Goal: Task Accomplishment & Management: Manage account settings

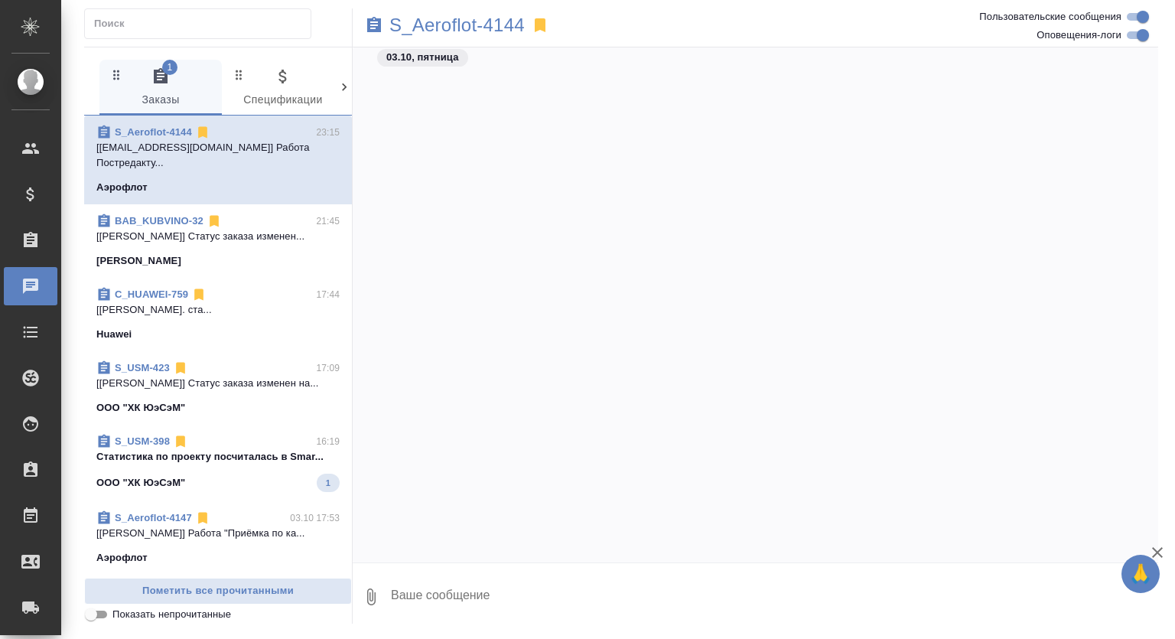
scroll to position [6037, 0]
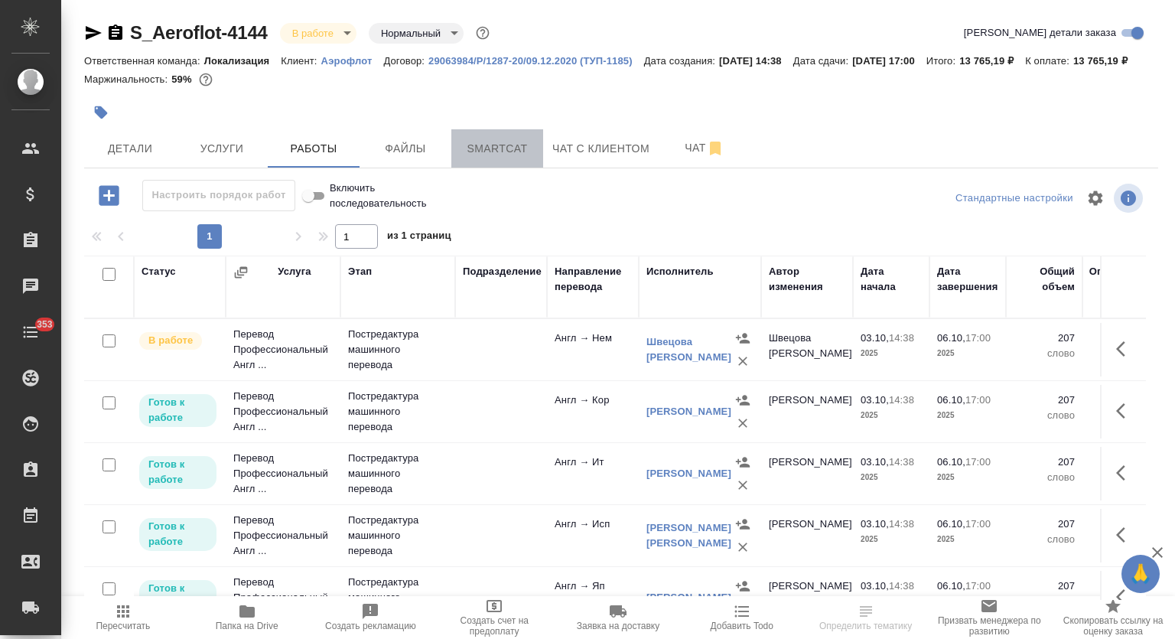
click at [497, 158] on span "Smartcat" at bounding box center [497, 148] width 73 height 19
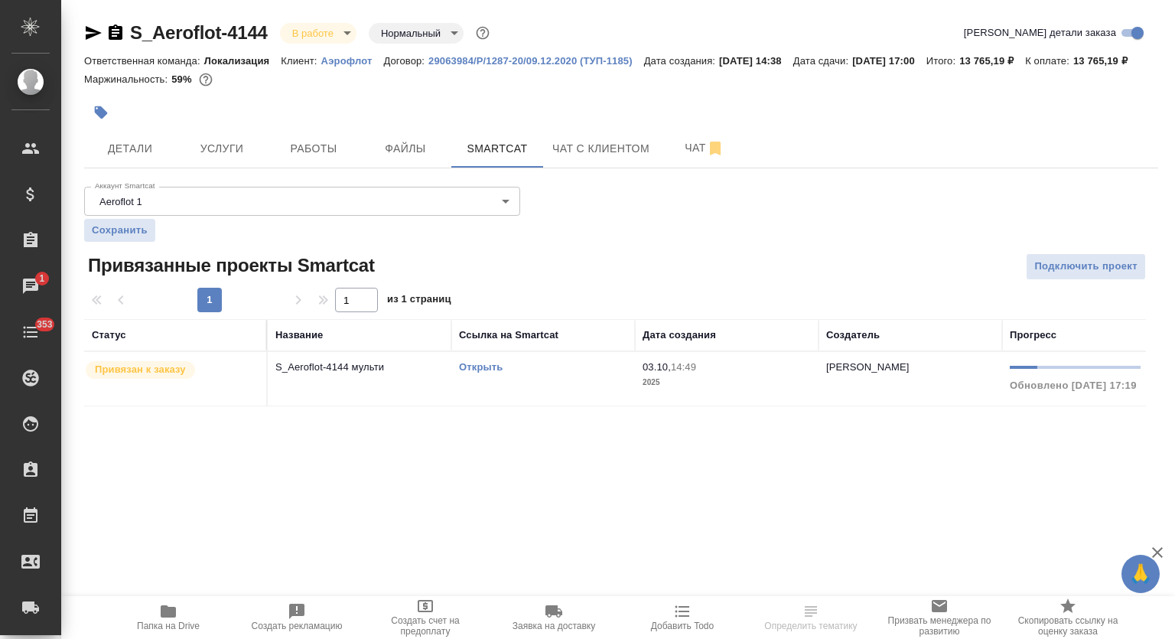
click at [486, 373] on link "Открыть" at bounding box center [481, 366] width 44 height 11
click at [288, 158] on span "Работы" at bounding box center [313, 148] width 73 height 19
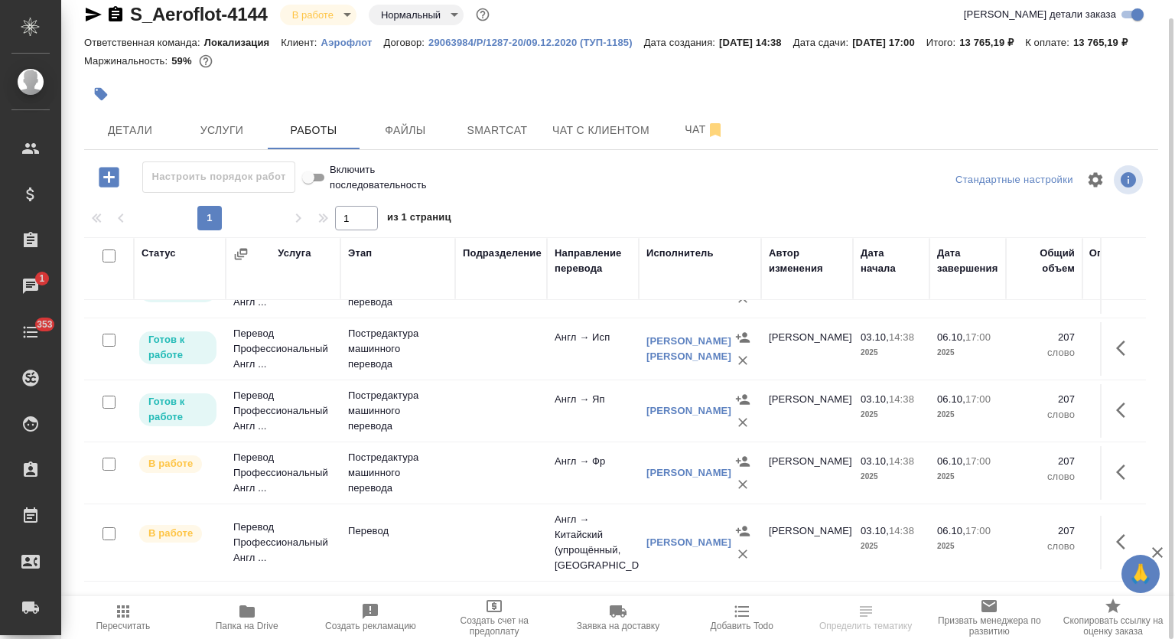
scroll to position [179, 0]
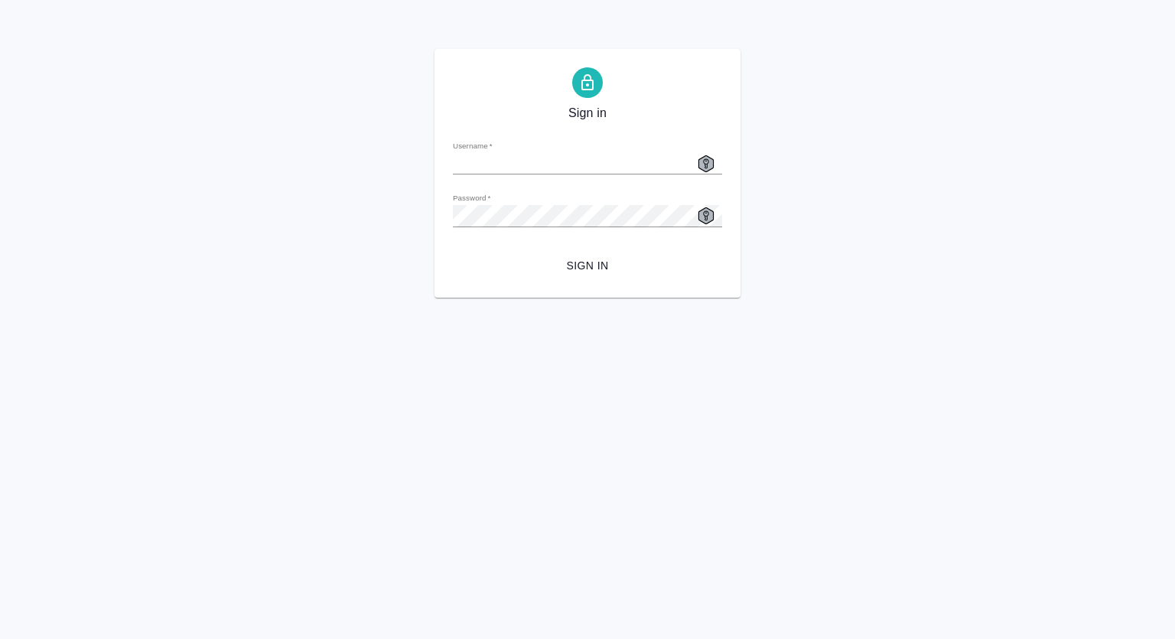
type input "[EMAIL_ADDRESS][DOMAIN_NAME]"
click at [600, 259] on span "Sign in" at bounding box center [587, 265] width 245 height 19
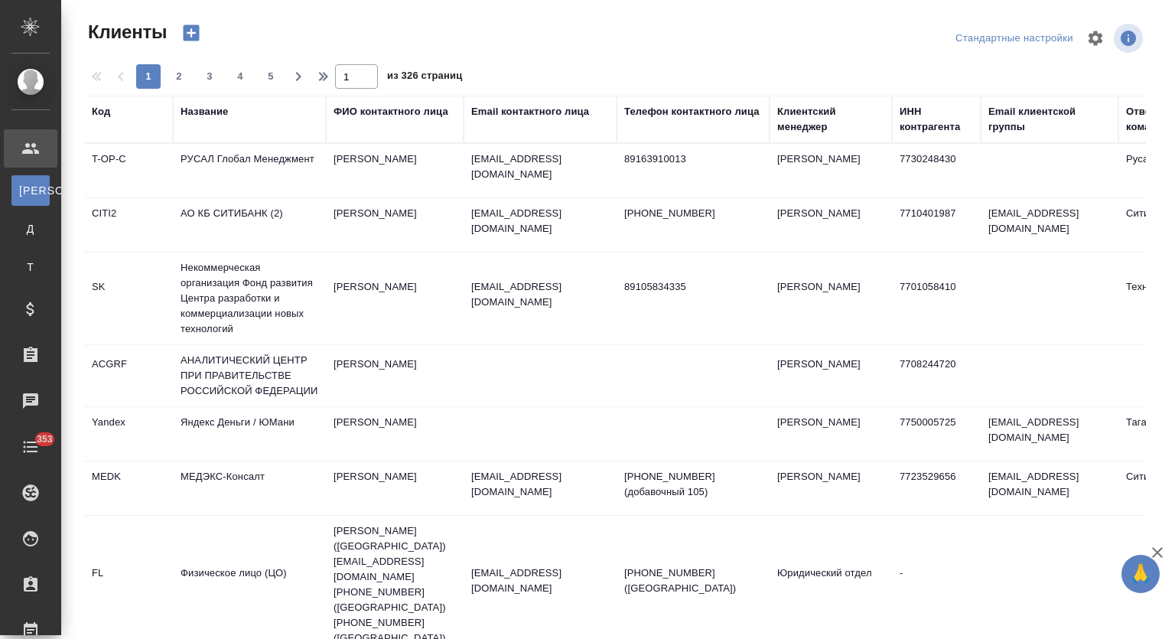
select select "RU"
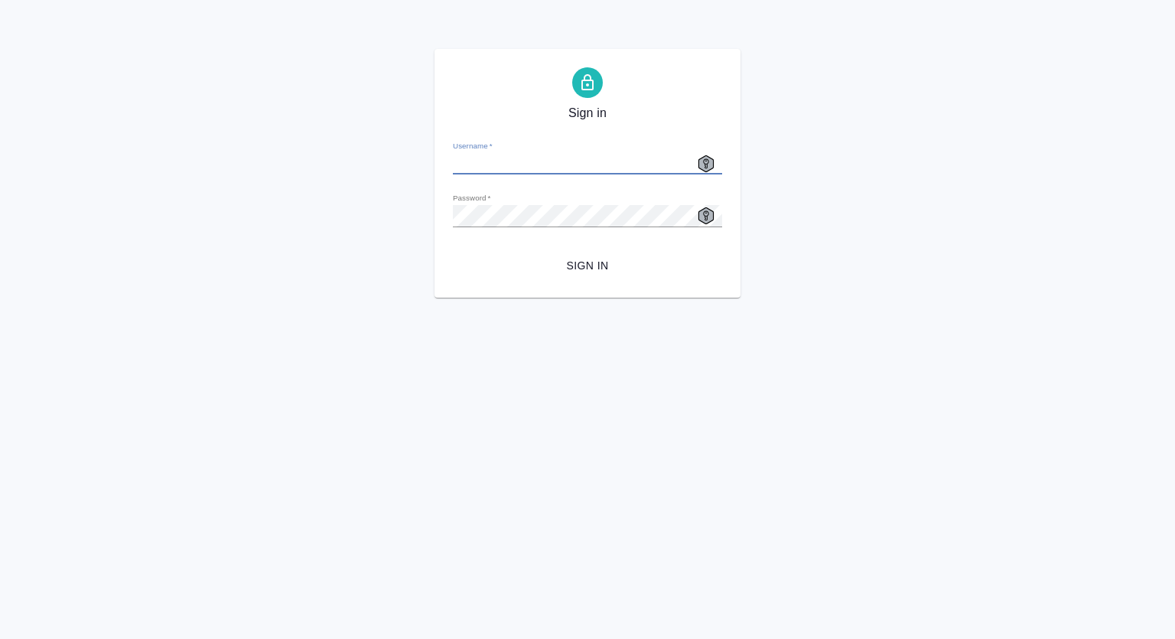
type input "[EMAIL_ADDRESS][DOMAIN_NAME]"
click at [570, 262] on span "Sign in" at bounding box center [587, 265] width 245 height 19
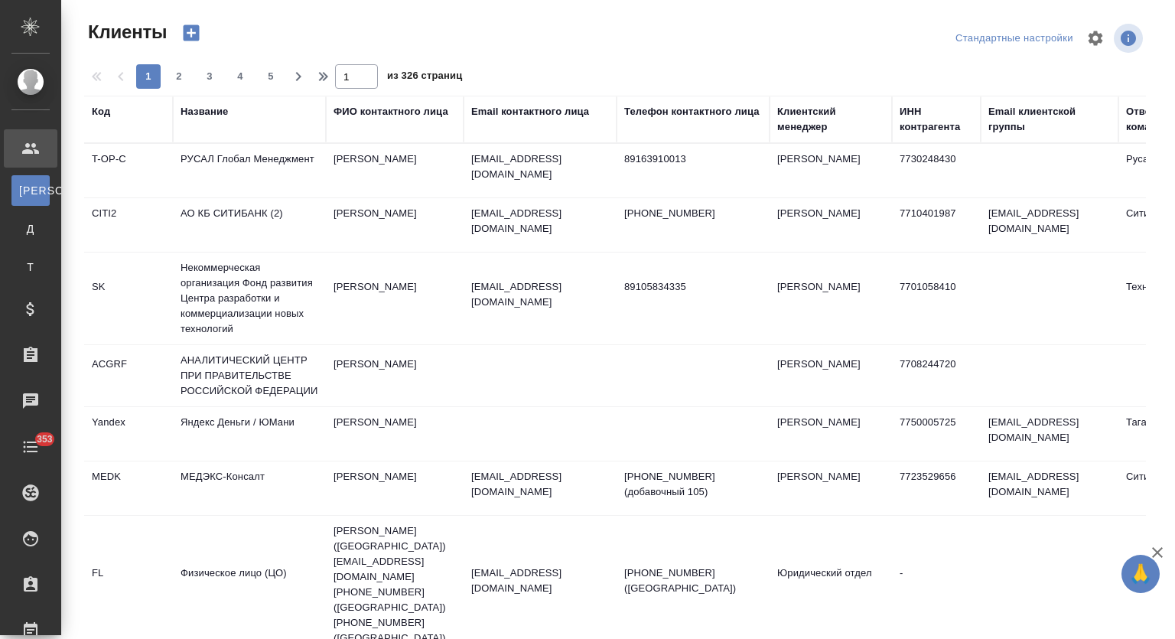
select select "RU"
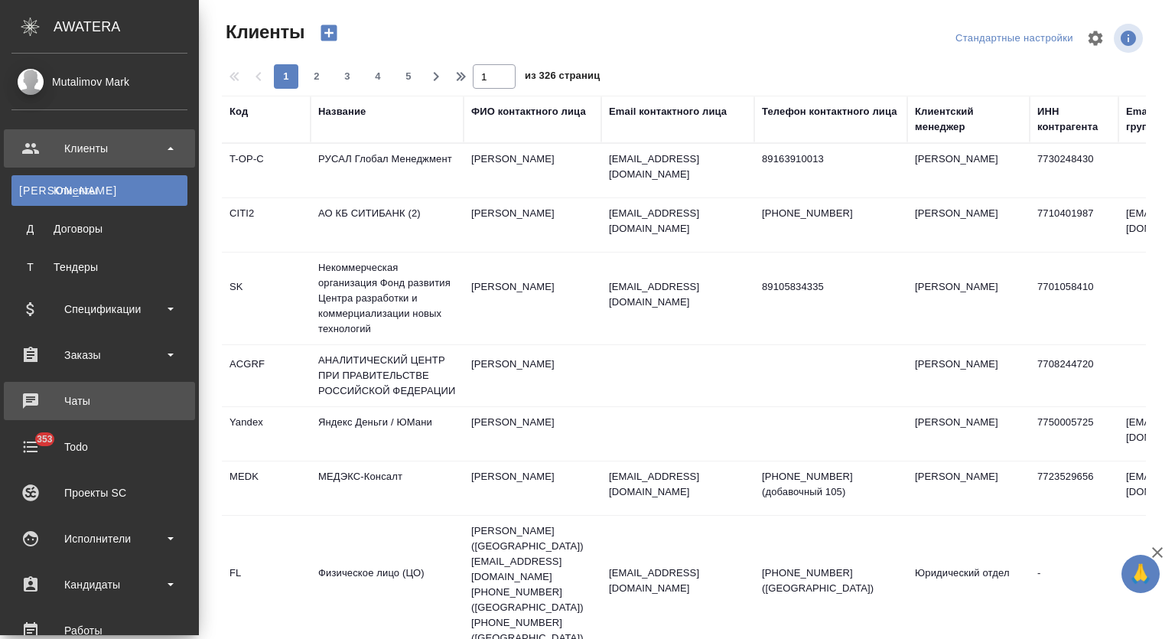
click at [105, 403] on div "Чаты" at bounding box center [99, 400] width 176 height 23
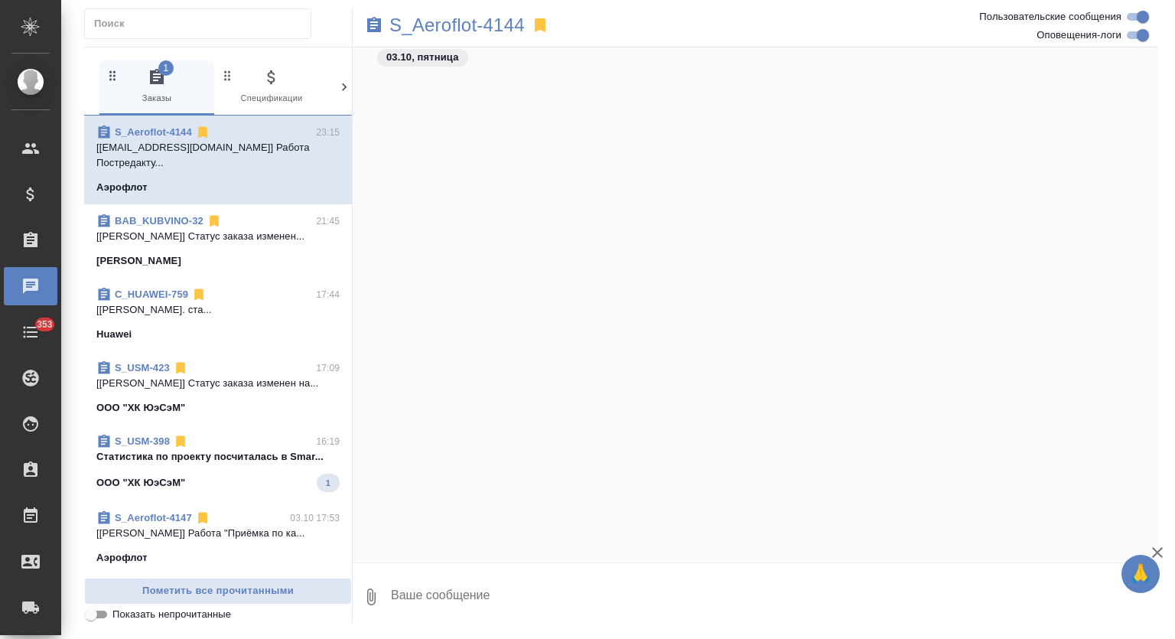
scroll to position [6037, 0]
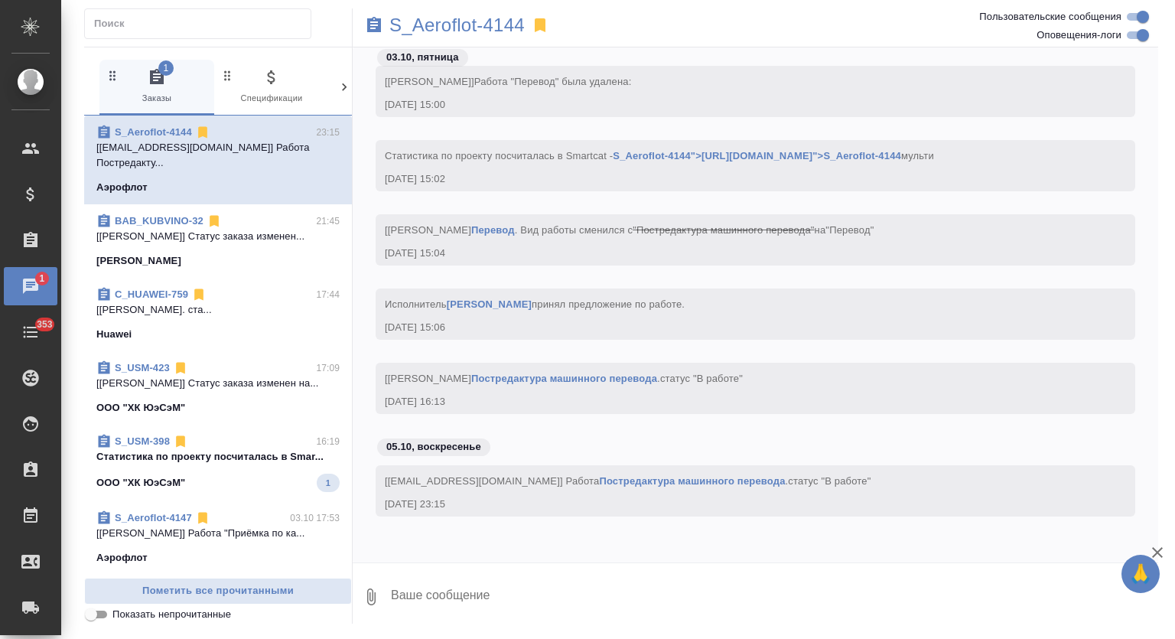
click at [236, 452] on span "S_USM-398 16:19 Cтатистика по проекту посчиталась в Smar... ООО "ХК ЮэСэМ" 1" at bounding box center [217, 463] width 243 height 58
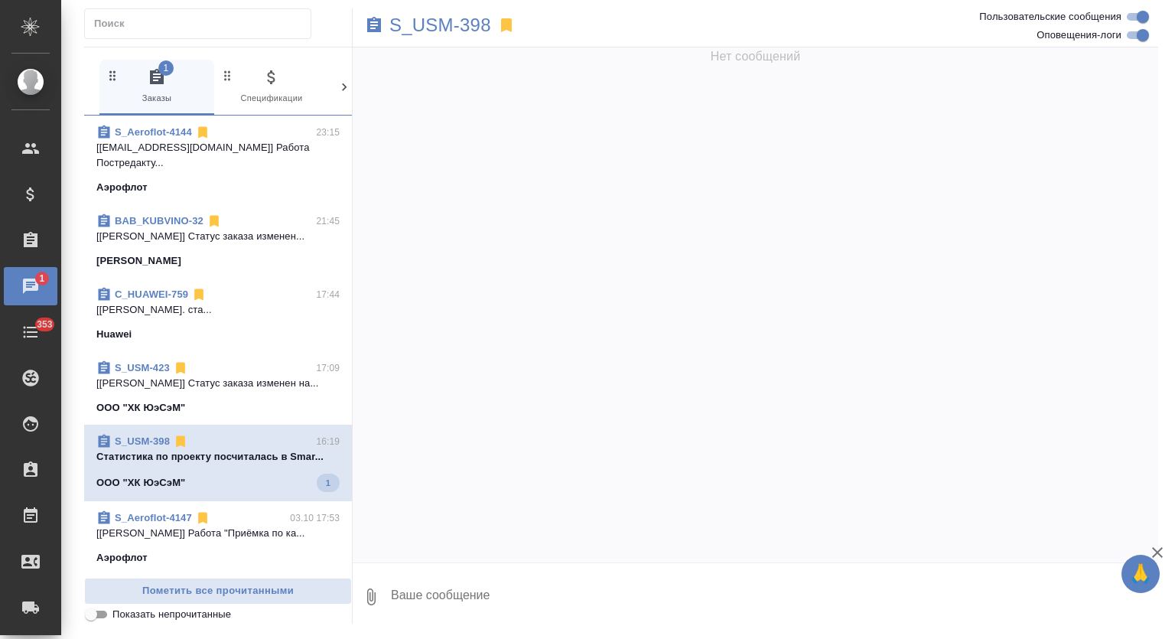
scroll to position [0, 0]
click at [281, 159] on span "S_Aeroflot-4144 23:15 [bgascon73@gmail.com] Работа Постредакту... Аэрофлот" at bounding box center [217, 160] width 243 height 70
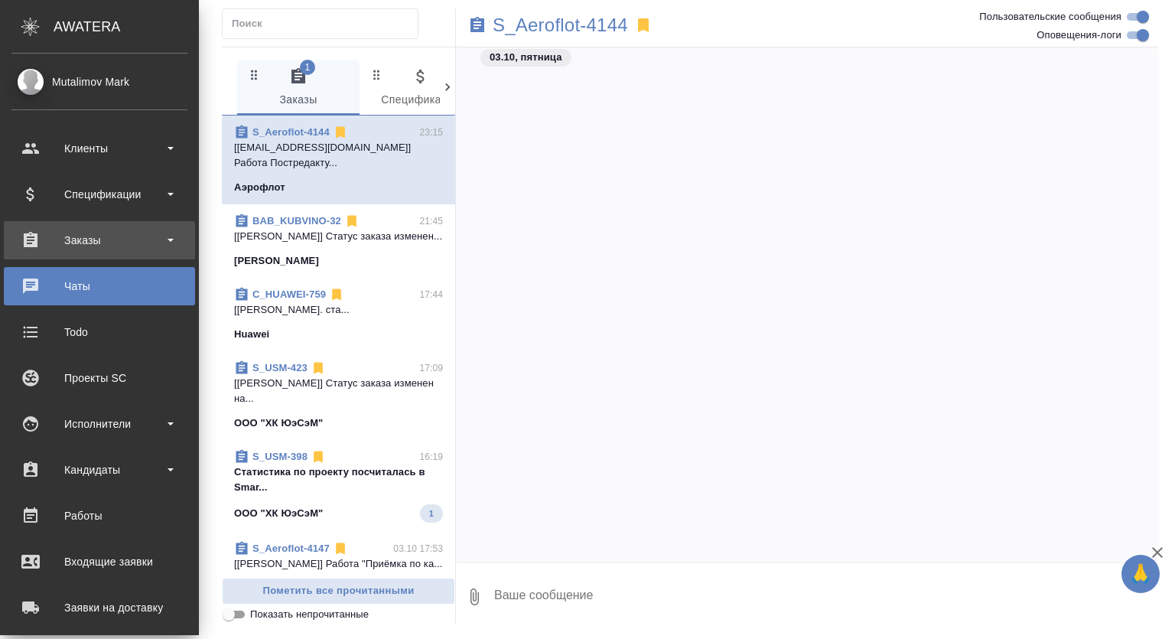
scroll to position [7261, 0]
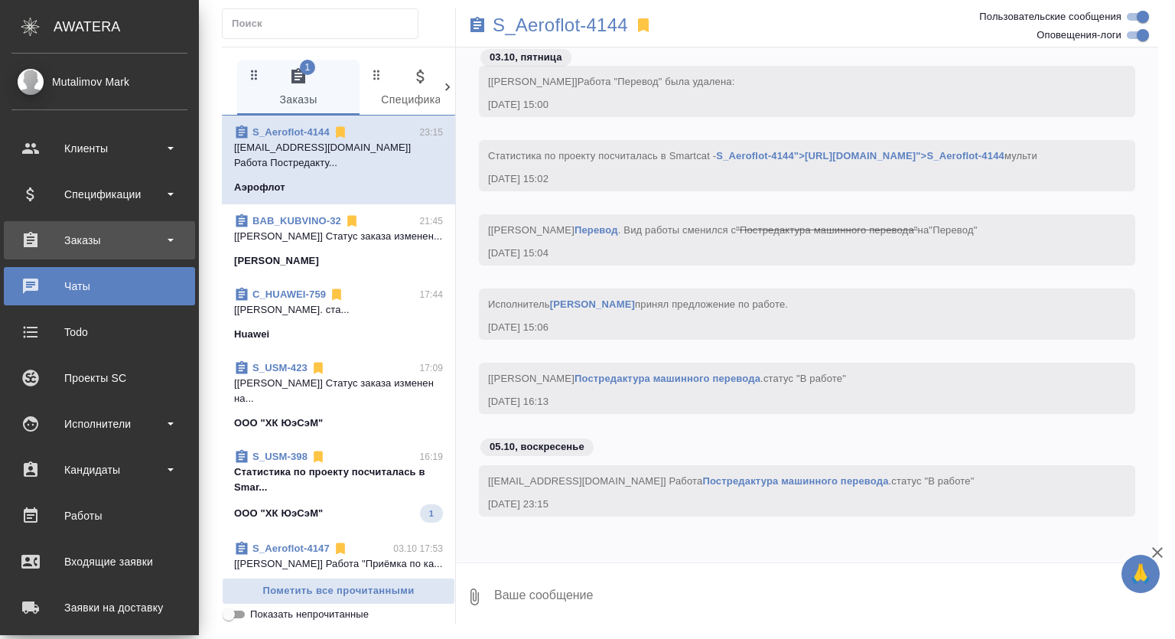
click at [89, 244] on div "Заказы" at bounding box center [99, 240] width 176 height 23
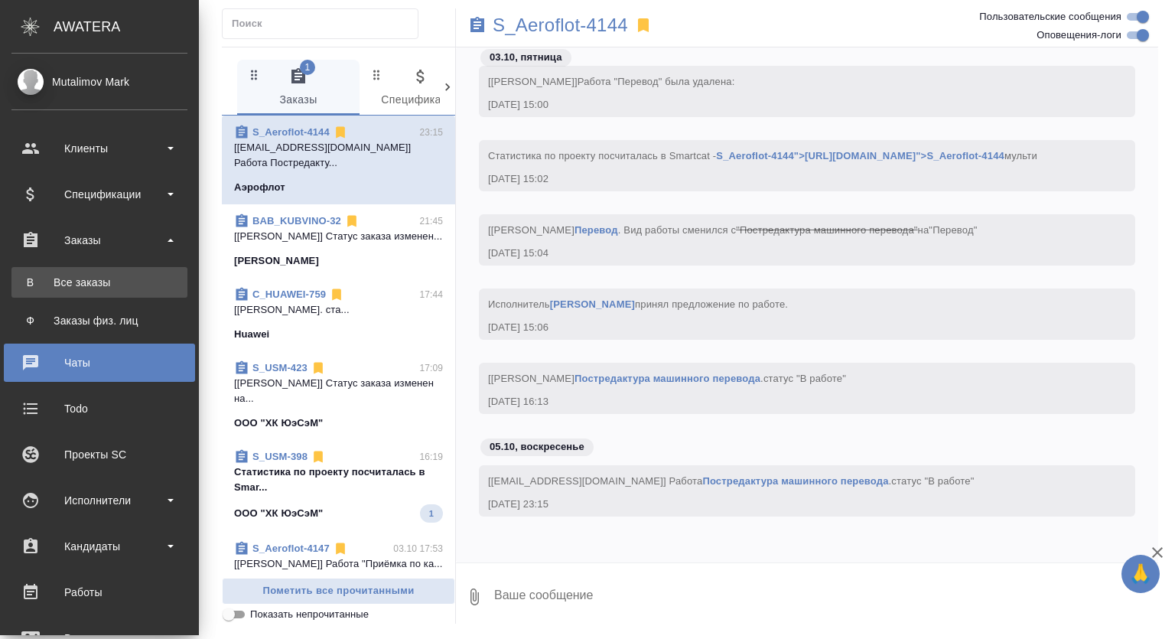
click at [96, 284] on div "Все заказы" at bounding box center [99, 282] width 161 height 15
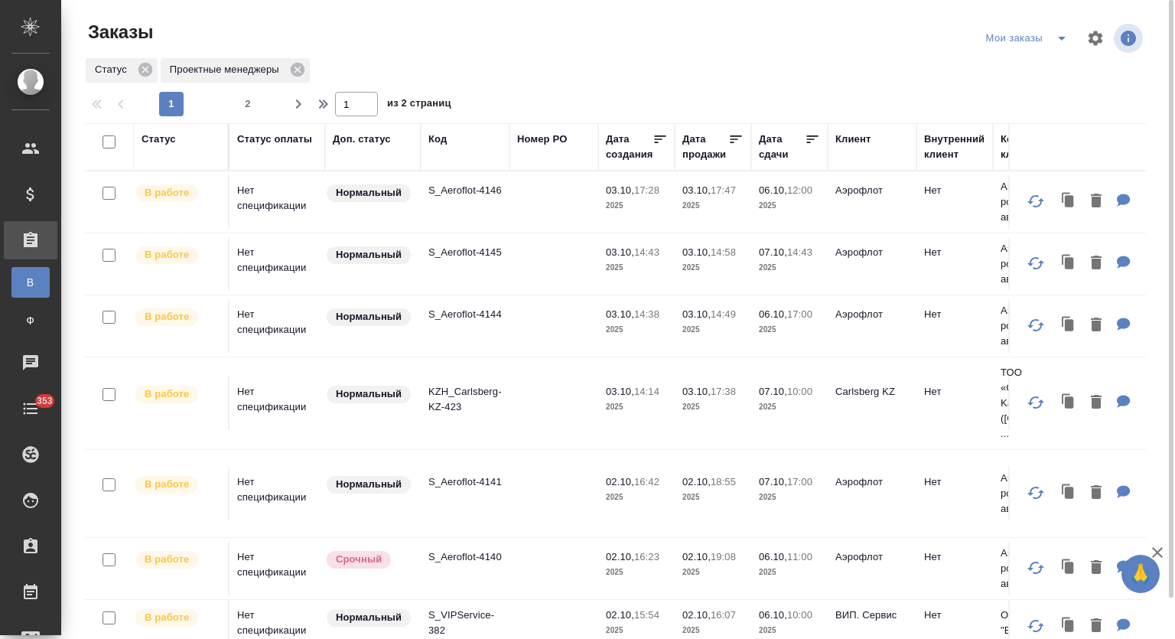
click at [477, 186] on p "S_Aeroflot-4146" at bounding box center [465, 190] width 73 height 15
click at [474, 247] on p "S_Aeroflot-4145" at bounding box center [465, 252] width 73 height 15
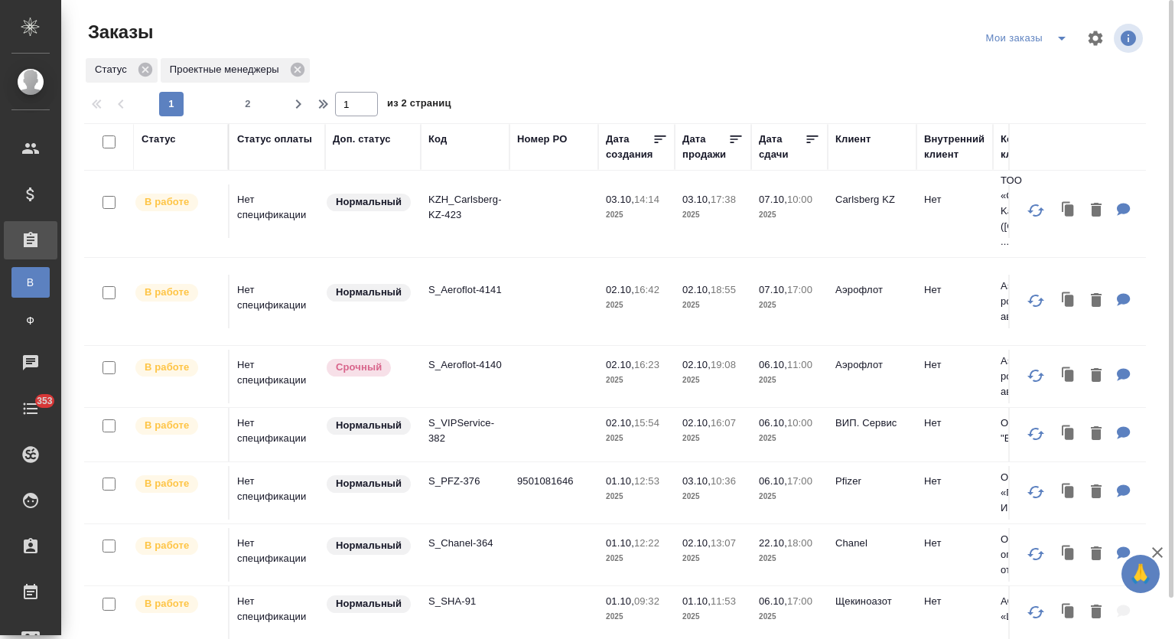
scroll to position [316, 0]
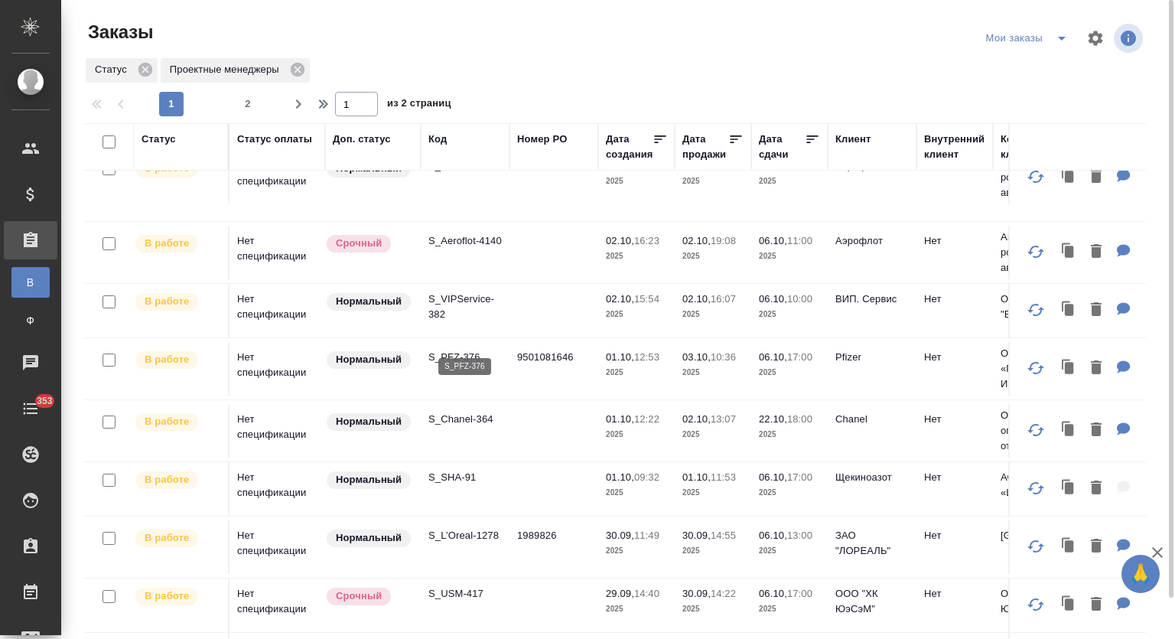
click at [464, 350] on p "S_PFZ-376" at bounding box center [465, 357] width 73 height 15
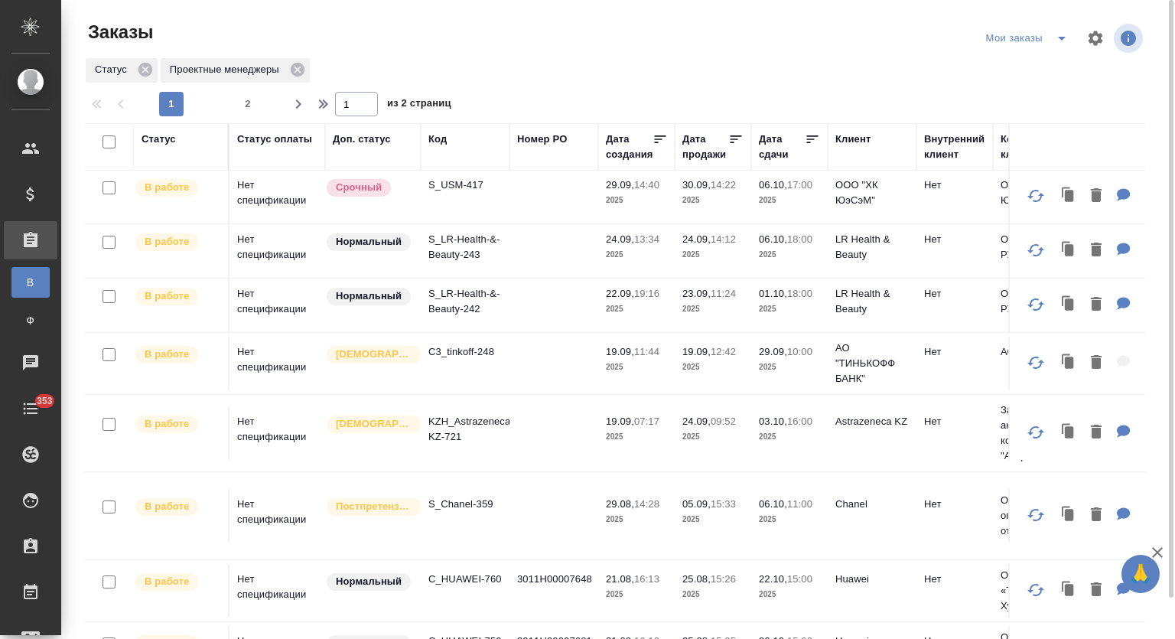
scroll to position [1137, 0]
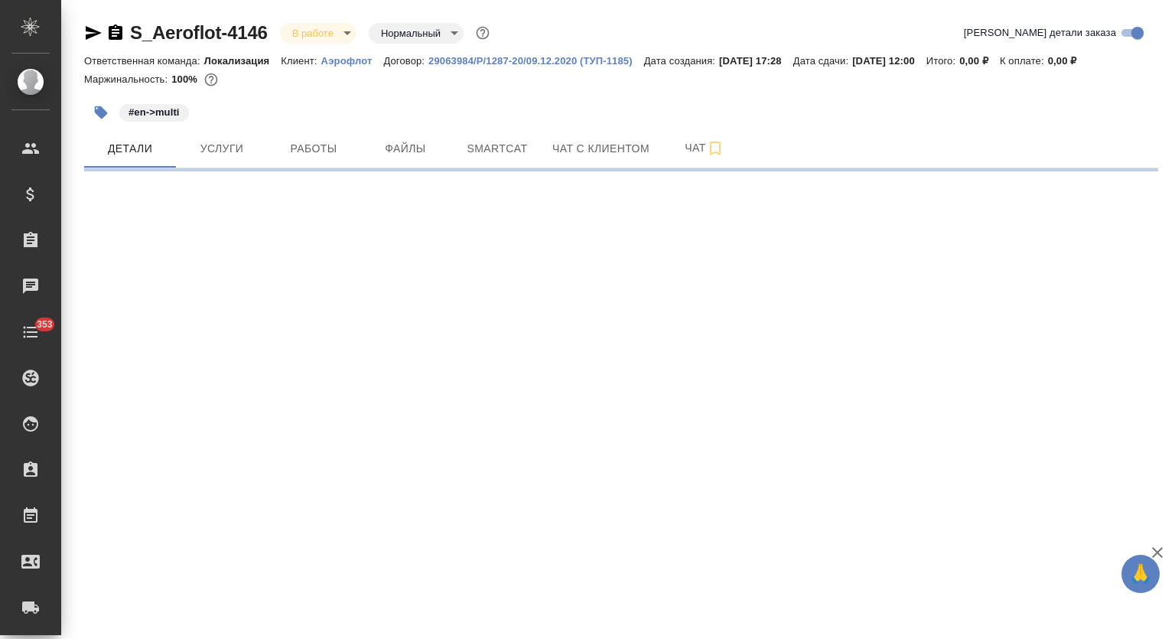
click at [328, 154] on span "Работы" at bounding box center [313, 148] width 73 height 19
select select "RU"
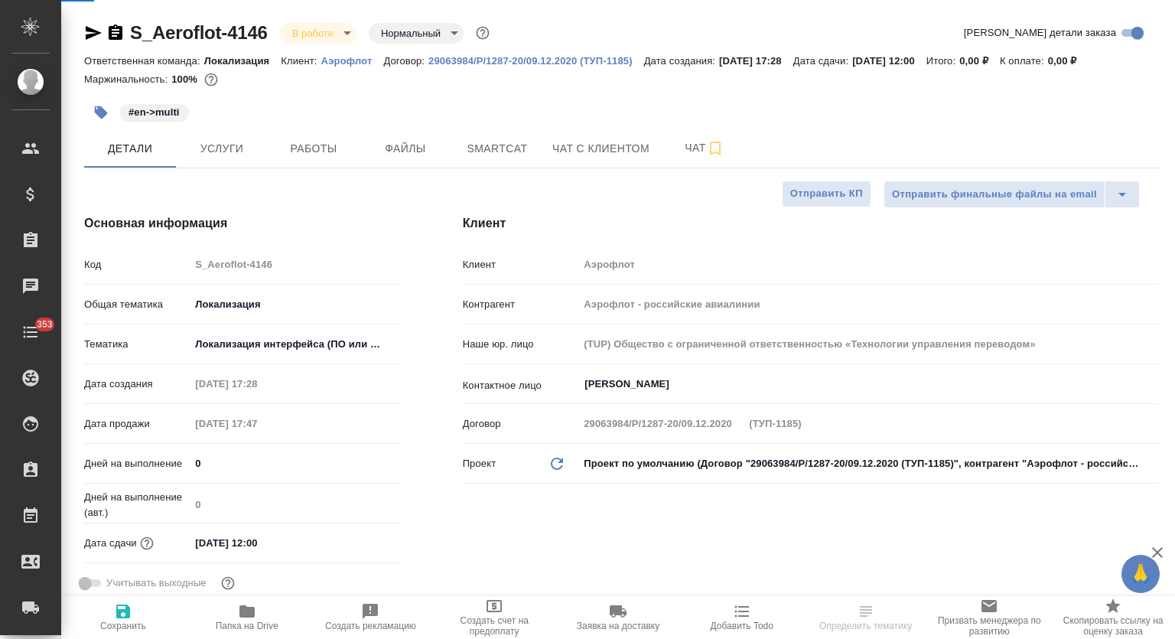
type textarea "x"
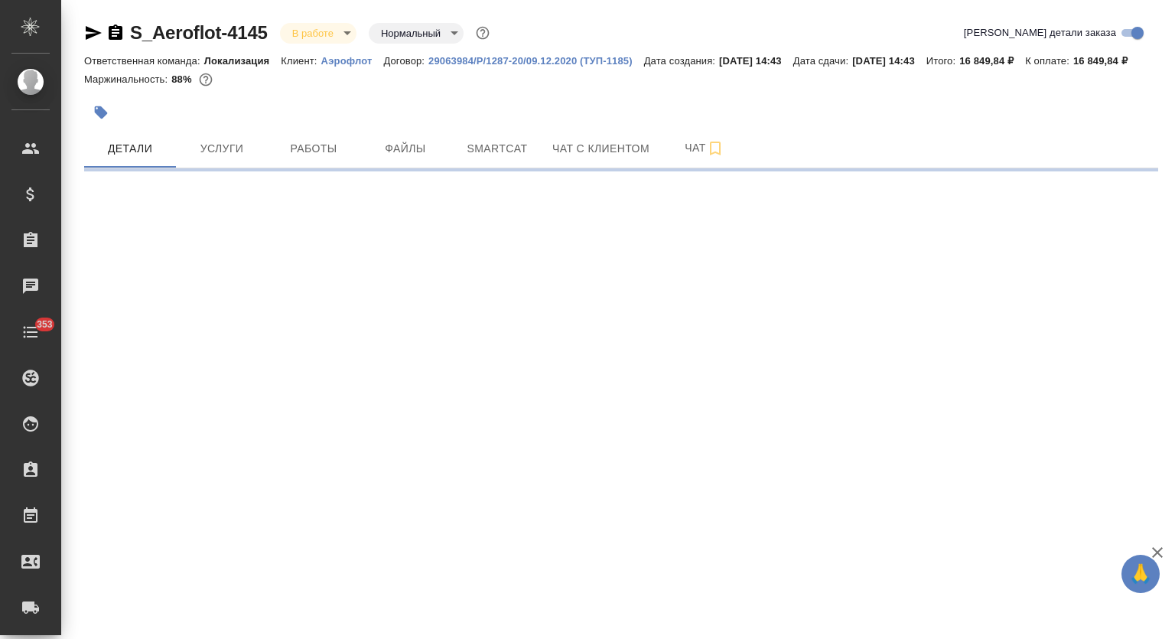
click at [322, 158] on span "Работы" at bounding box center [313, 148] width 73 height 19
select select "RU"
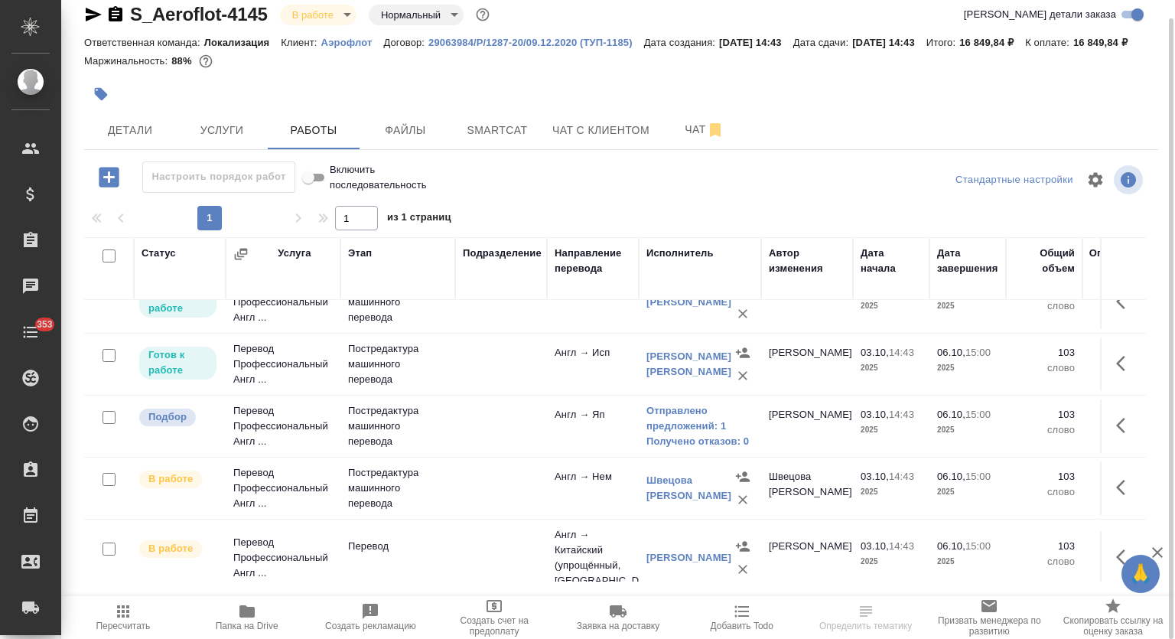
scroll to position [179, 0]
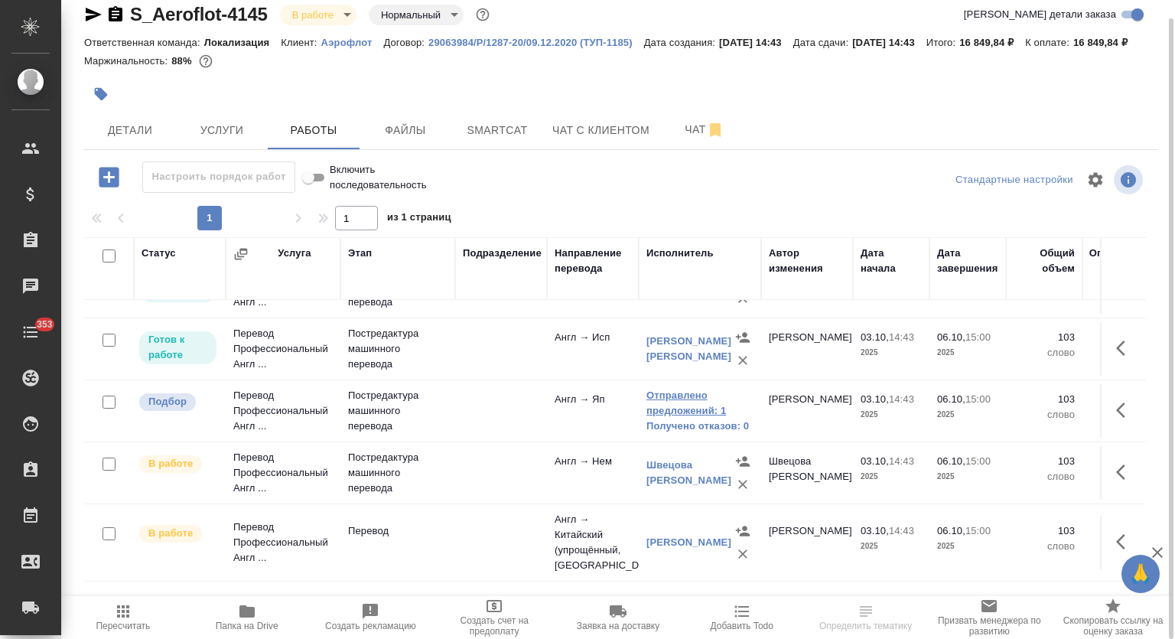
click at [700, 416] on link "Отправлено предложений: 1" at bounding box center [700, 403] width 107 height 31
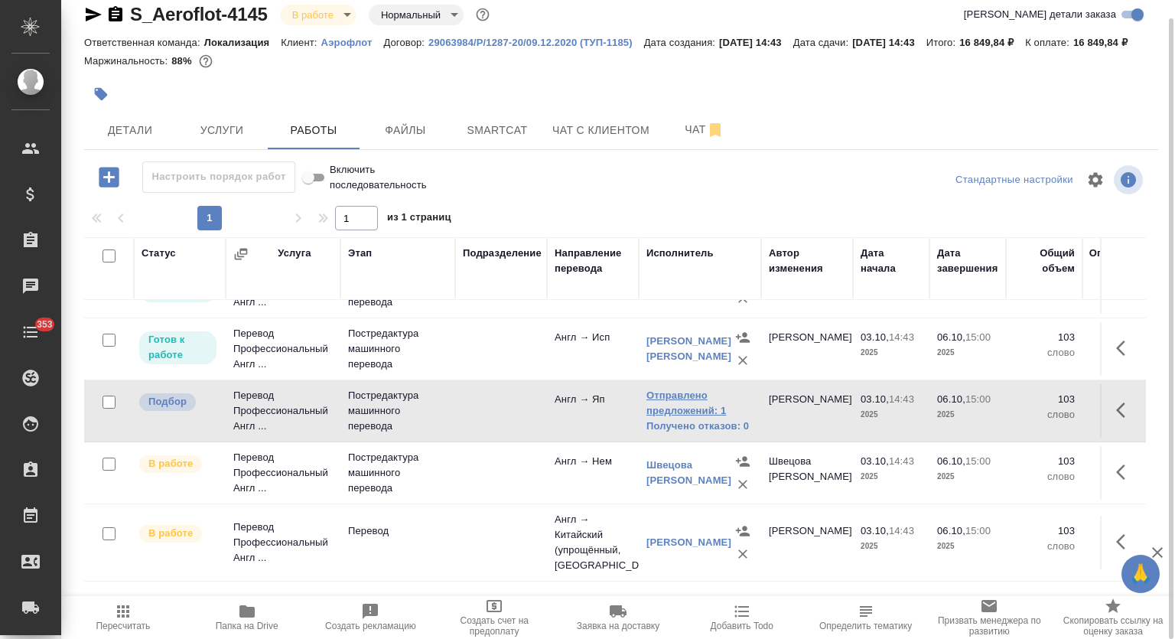
click at [674, 409] on link "Отправлено предложений: 1" at bounding box center [700, 403] width 107 height 31
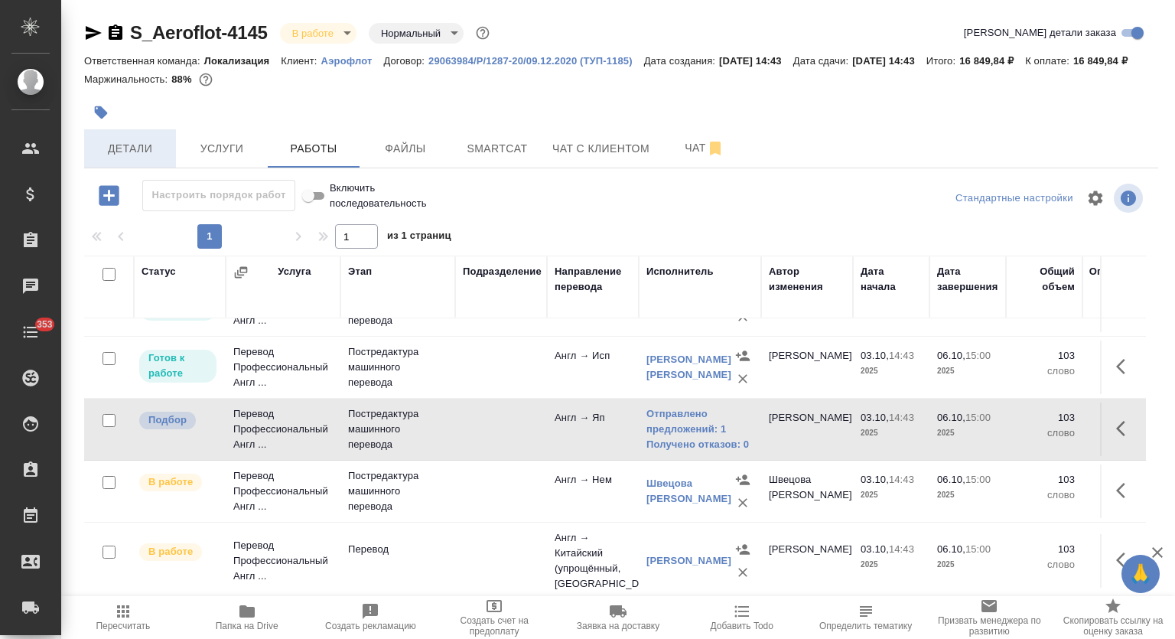
click at [139, 148] on span "Детали" at bounding box center [129, 148] width 73 height 19
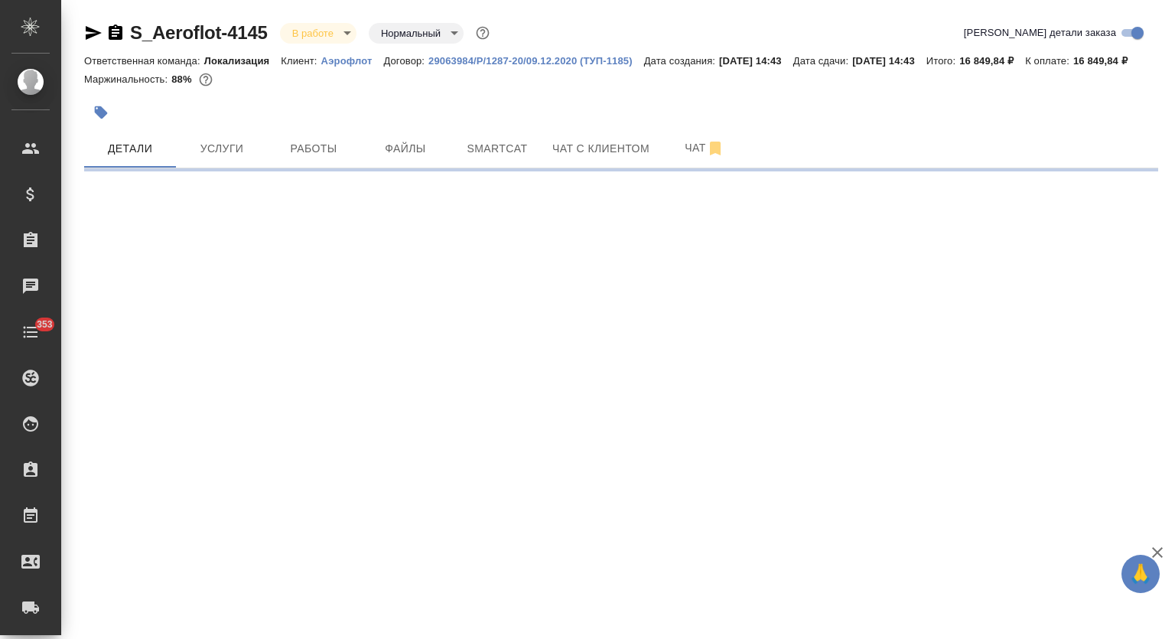
select select "RU"
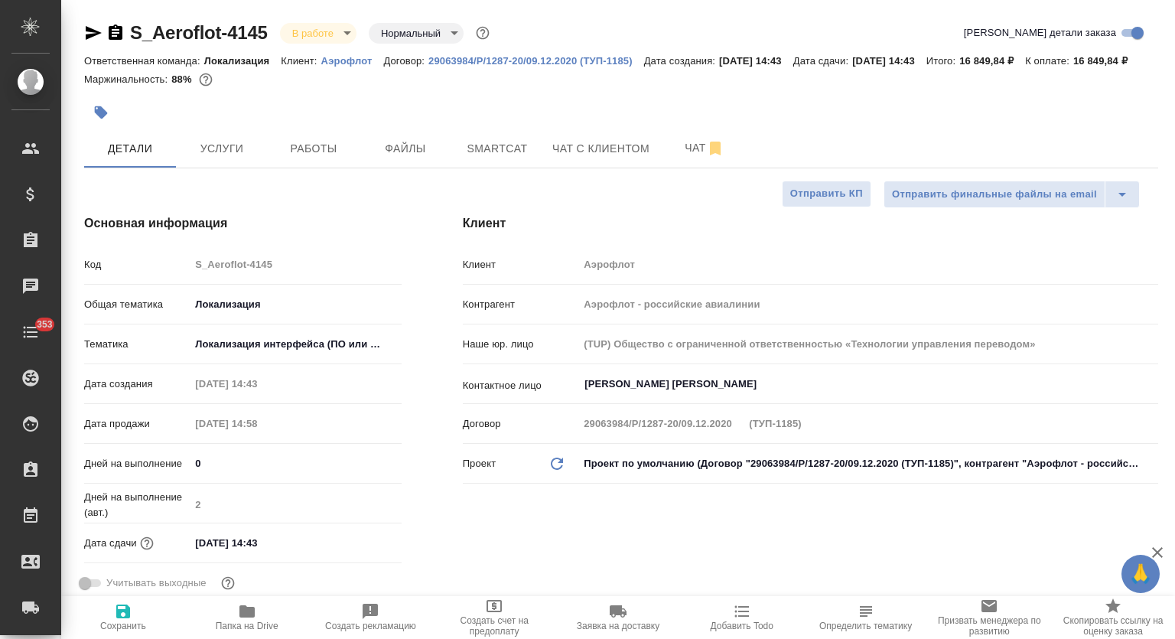
type textarea "x"
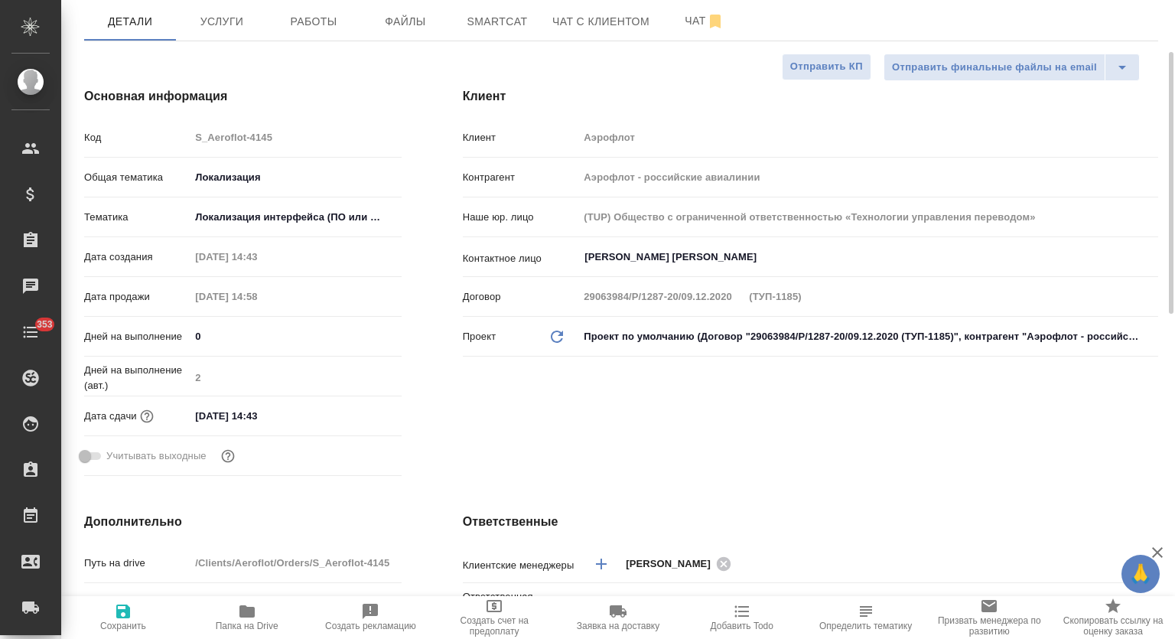
click at [299, 427] on input "07.10.2025 14:43" at bounding box center [257, 416] width 134 height 22
click at [350, 422] on icon "button" at bounding box center [357, 414] width 14 height 15
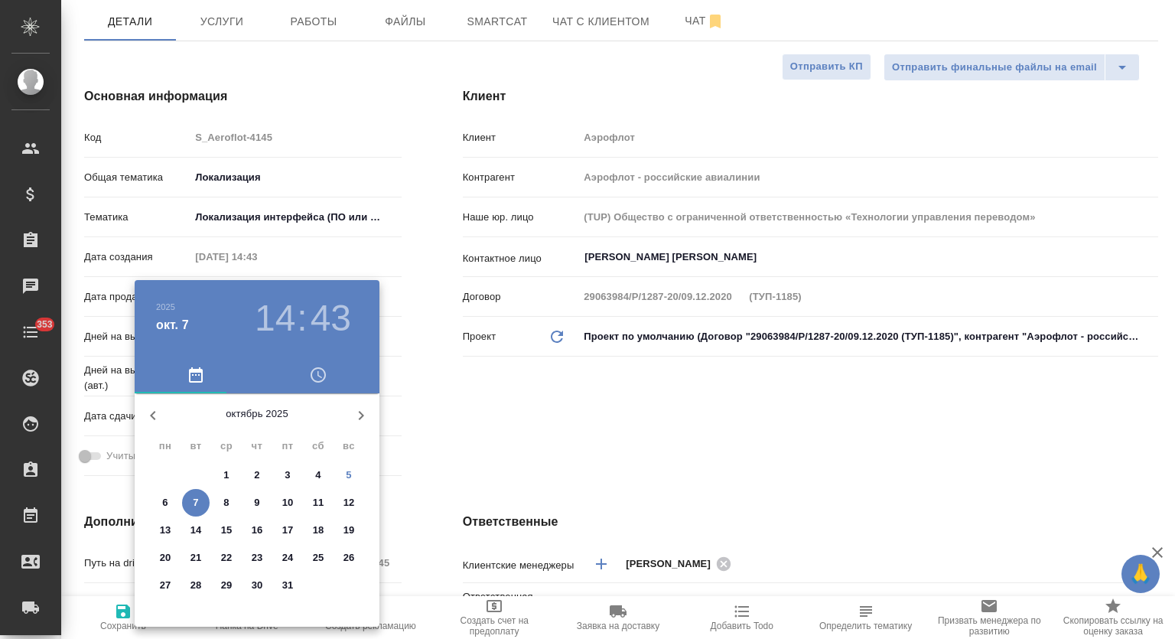
click at [195, 502] on p "7" at bounding box center [195, 502] width 5 height 15
type textarea "x"
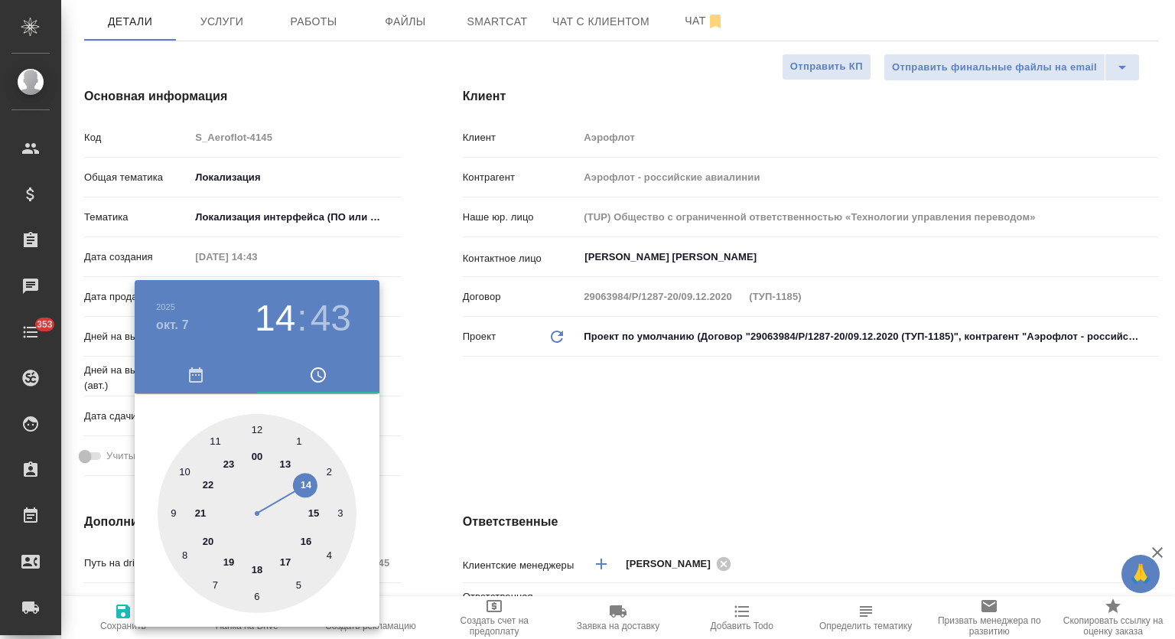
click at [173, 507] on div at bounding box center [257, 513] width 199 height 199
type input "07.10.2025 09:43"
type textarea "x"
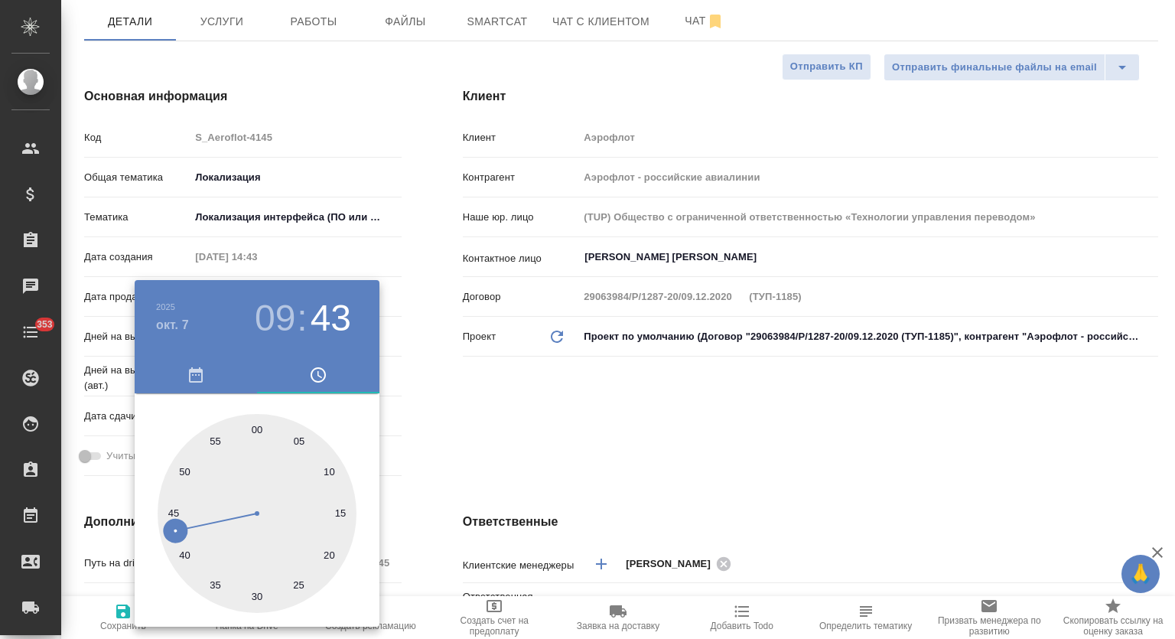
click at [257, 425] on div at bounding box center [257, 513] width 199 height 199
type input "07.10.2025 09:00"
type textarea "x"
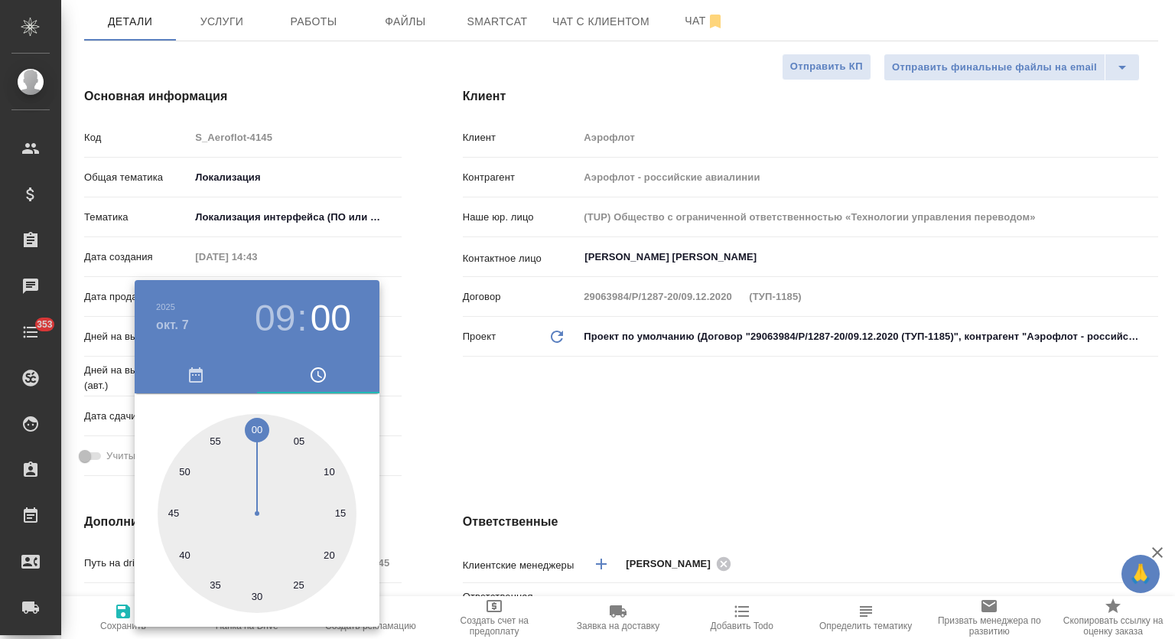
click at [526, 406] on div at bounding box center [587, 319] width 1175 height 639
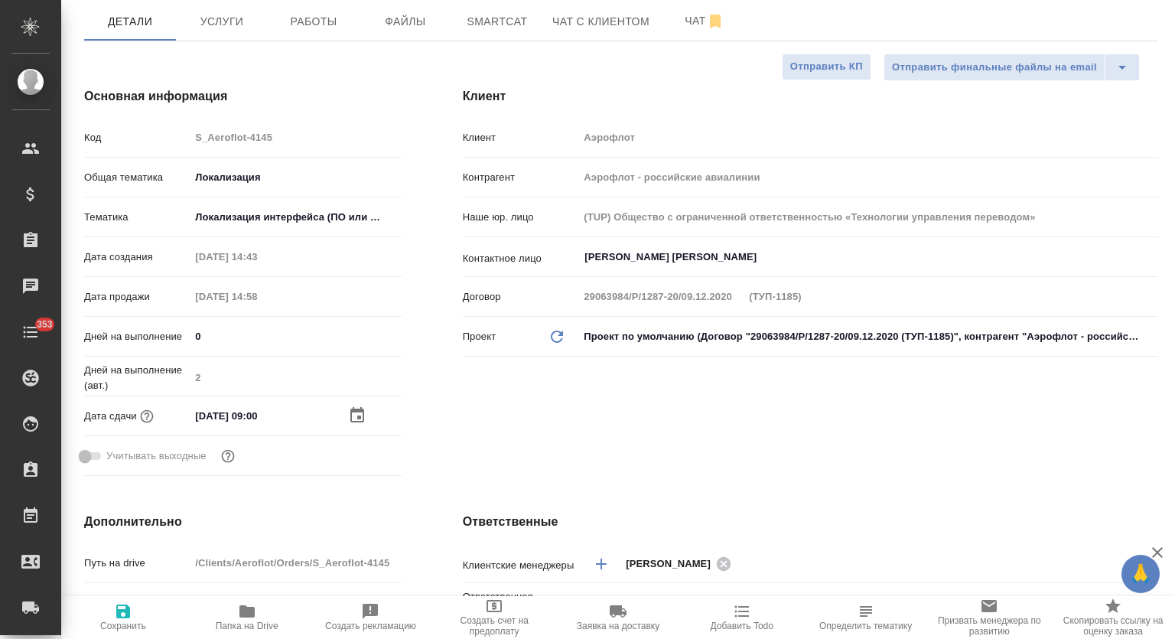
click at [116, 611] on icon "button" at bounding box center [123, 611] width 18 height 18
type textarea "x"
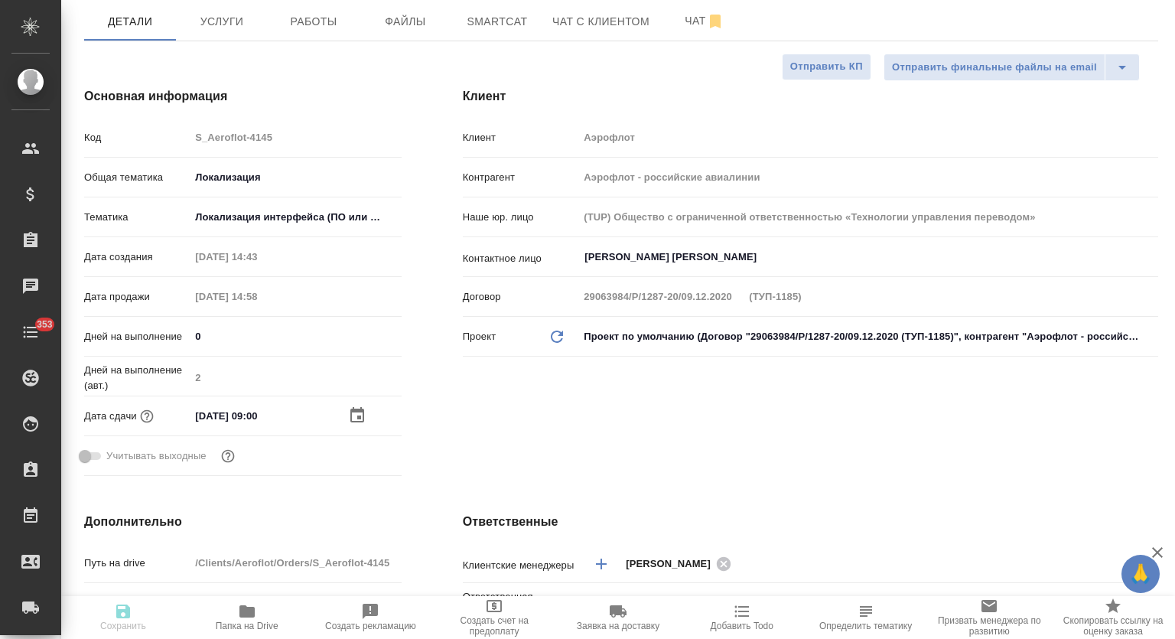
type textarea "x"
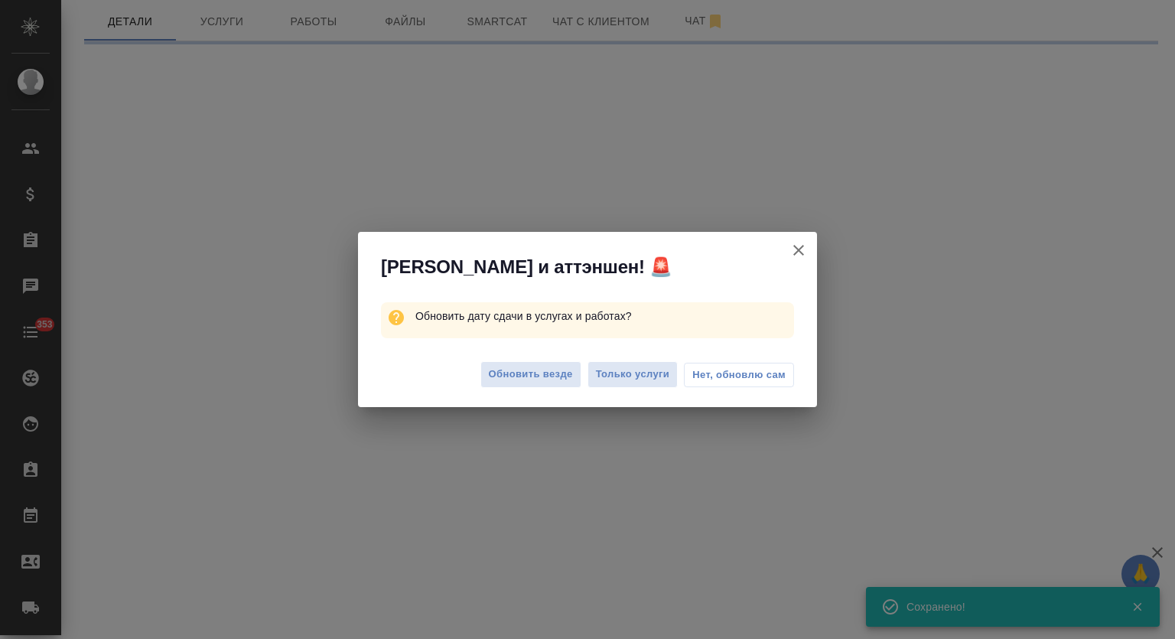
click at [533, 373] on span "Обновить везде" at bounding box center [531, 375] width 84 height 18
select select "RU"
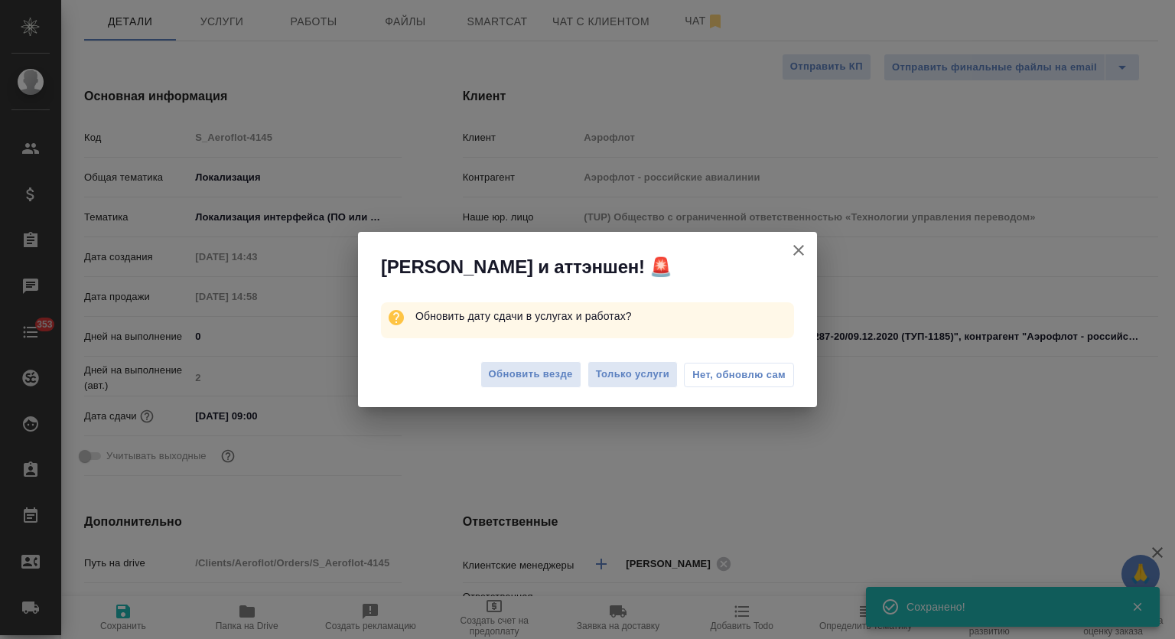
type textarea "x"
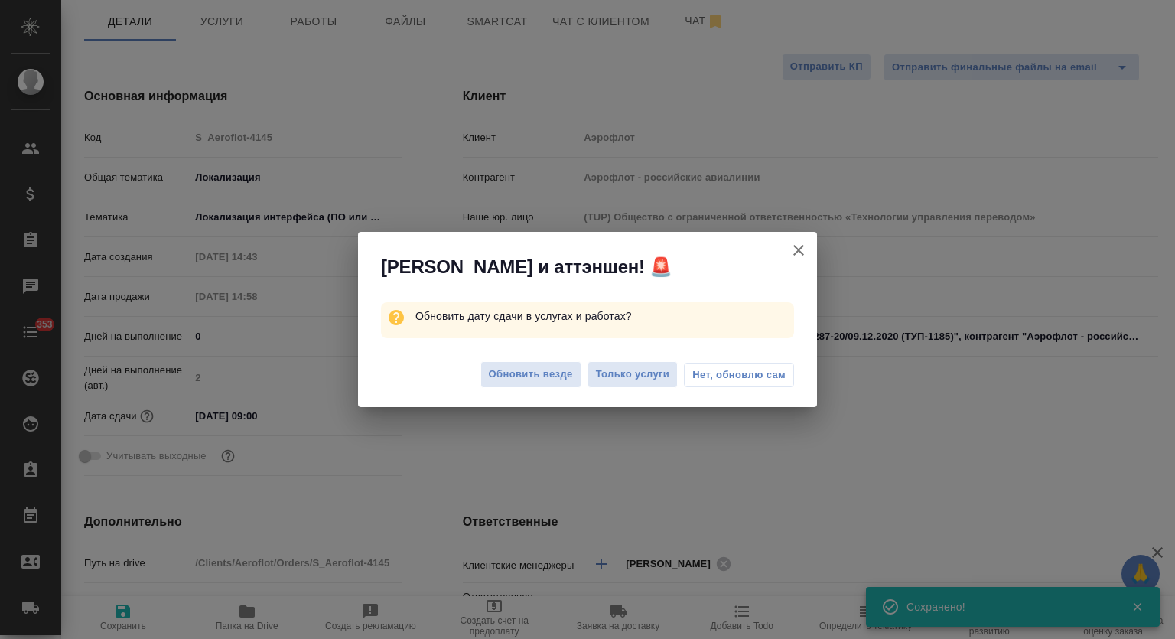
type textarea "x"
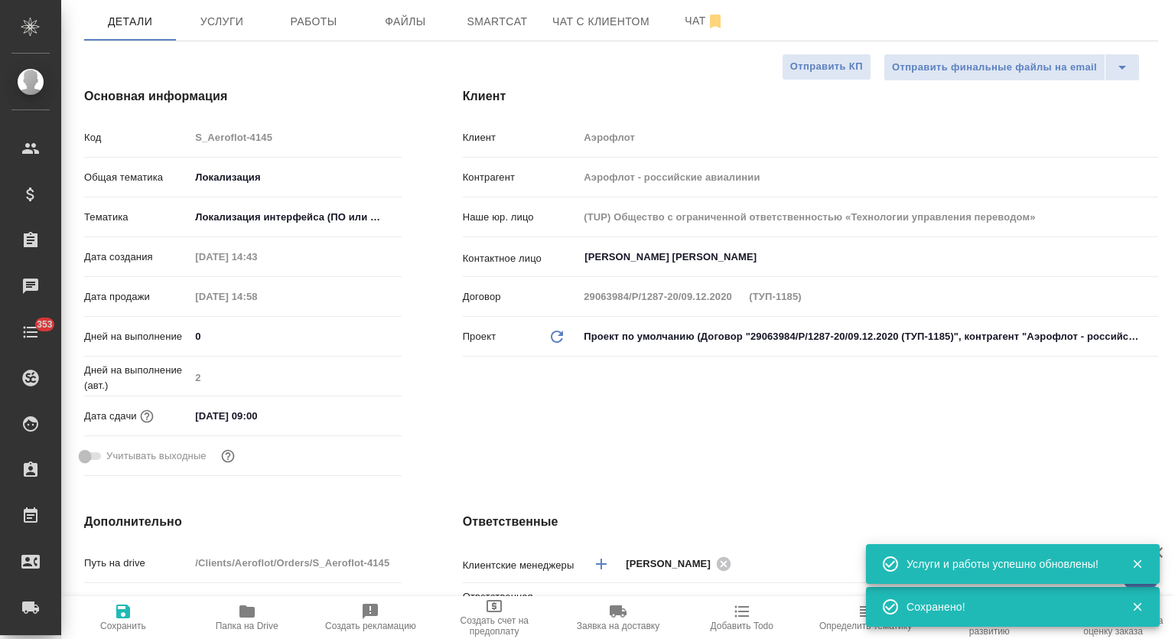
scroll to position [0, 0]
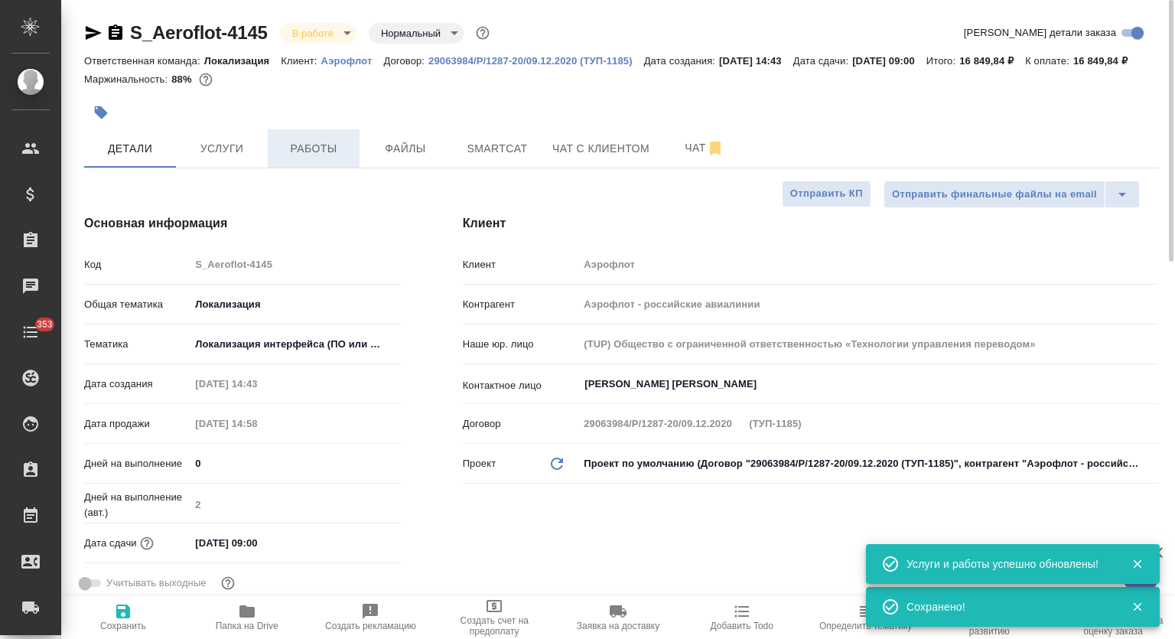
click at [309, 158] on span "Работы" at bounding box center [313, 148] width 73 height 19
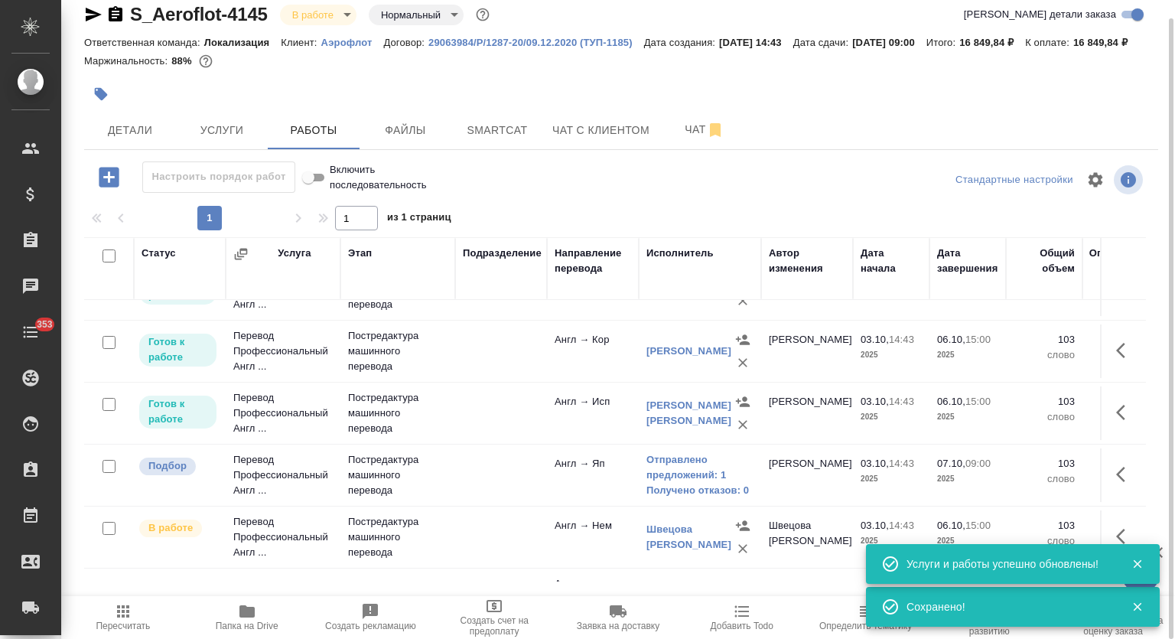
scroll to position [179, 0]
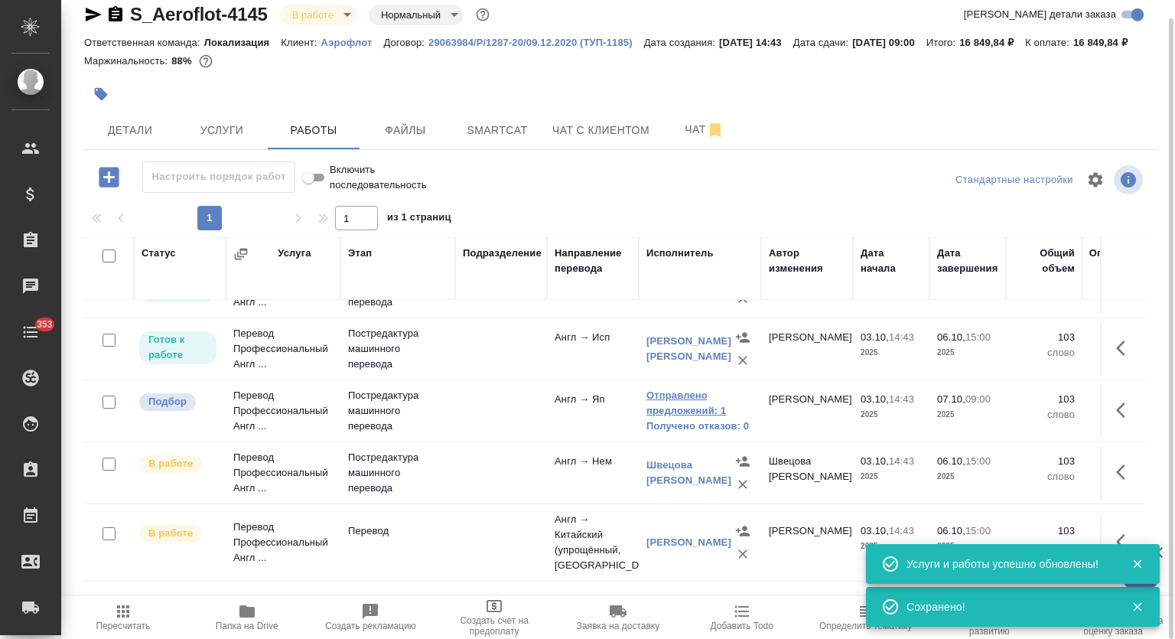
click at [658, 415] on link "Отправлено предложений: 1" at bounding box center [700, 403] width 107 height 31
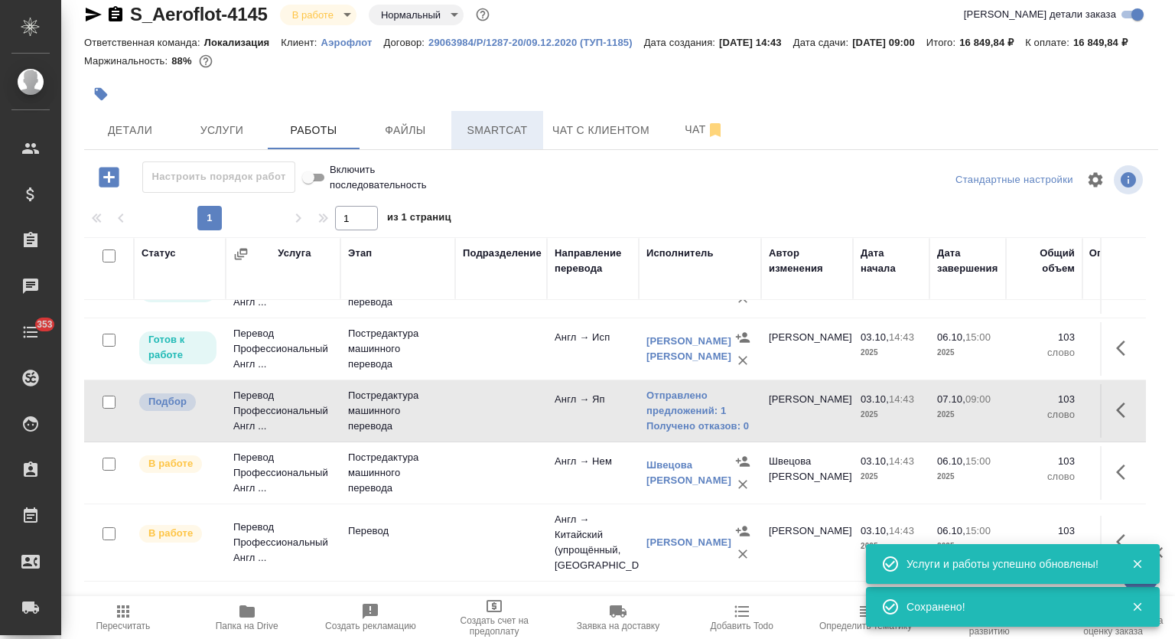
click at [477, 140] on span "Smartcat" at bounding box center [497, 130] width 73 height 19
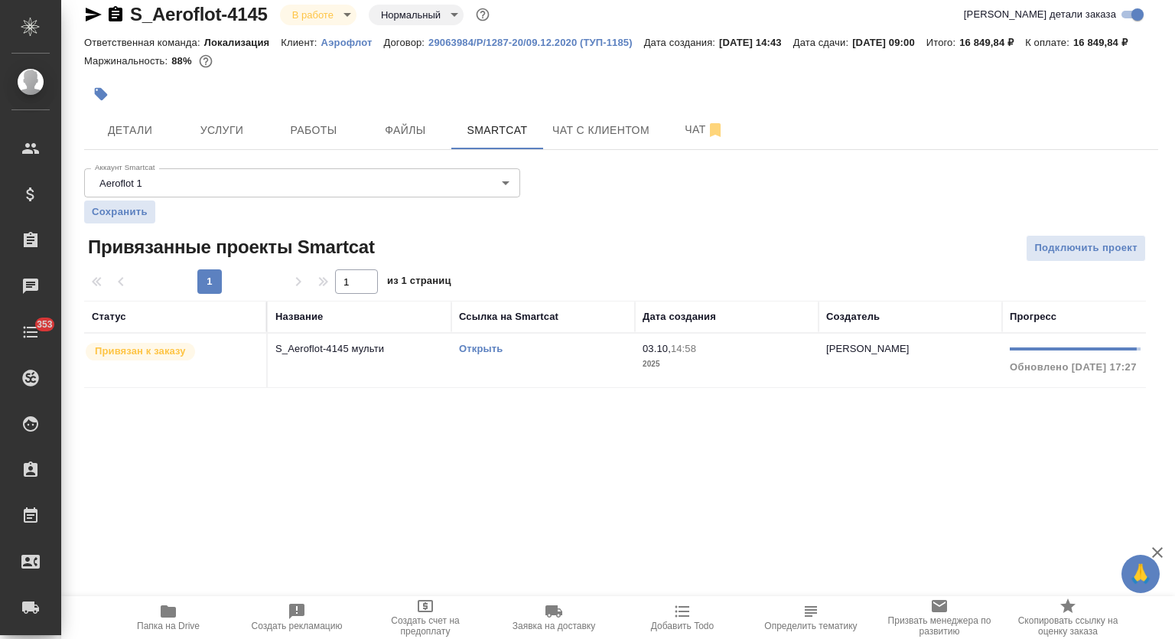
click at [468, 354] on link "Открыть" at bounding box center [481, 348] width 44 height 11
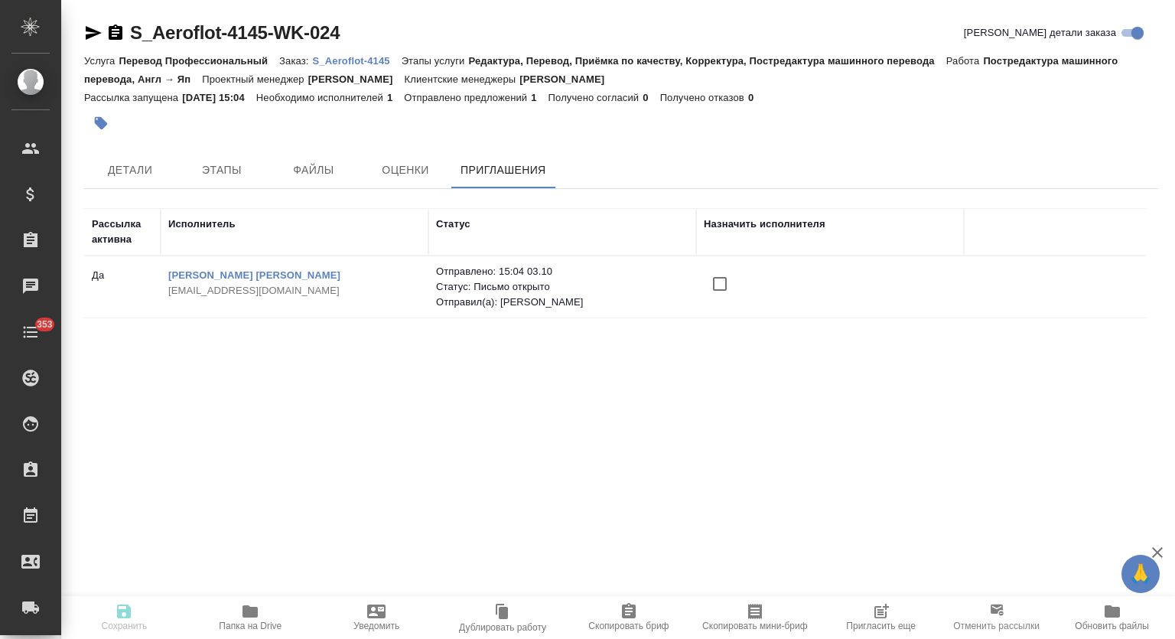
click at [882, 614] on icon "button" at bounding box center [881, 611] width 18 height 18
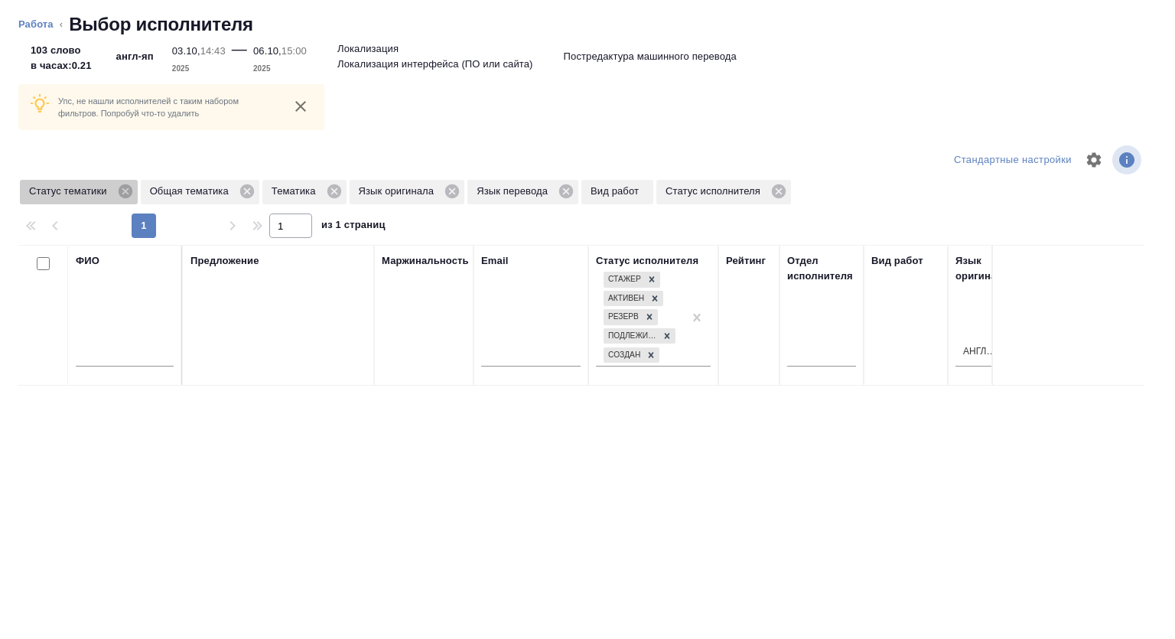
click at [129, 187] on icon at bounding box center [125, 191] width 14 height 14
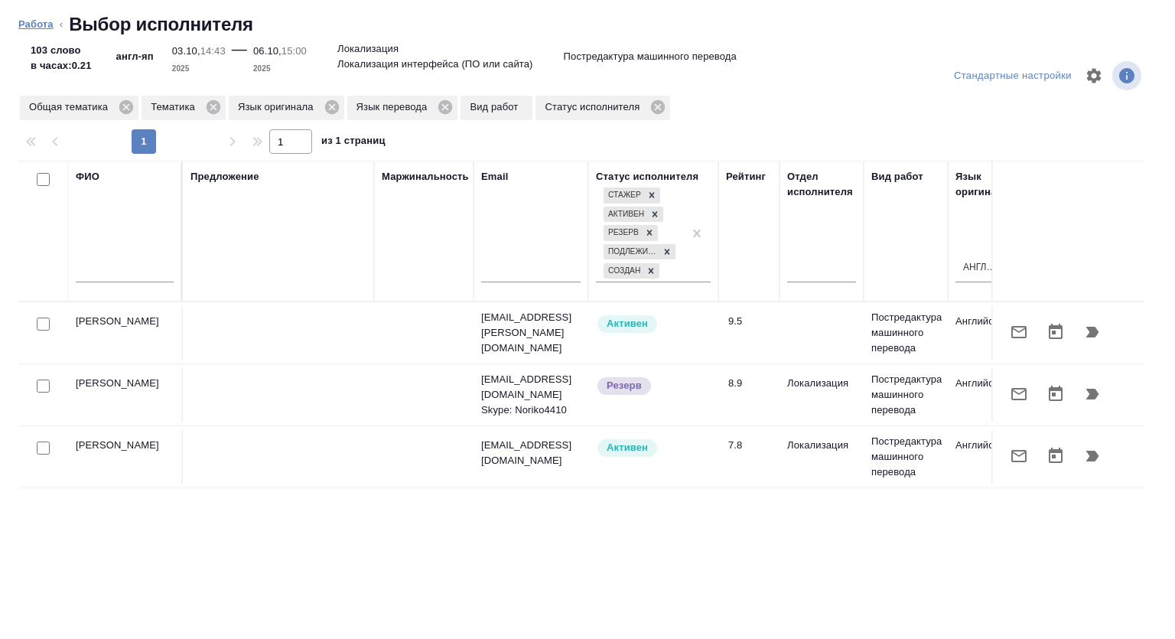
click at [31, 27] on link "Работа" at bounding box center [35, 23] width 35 height 11
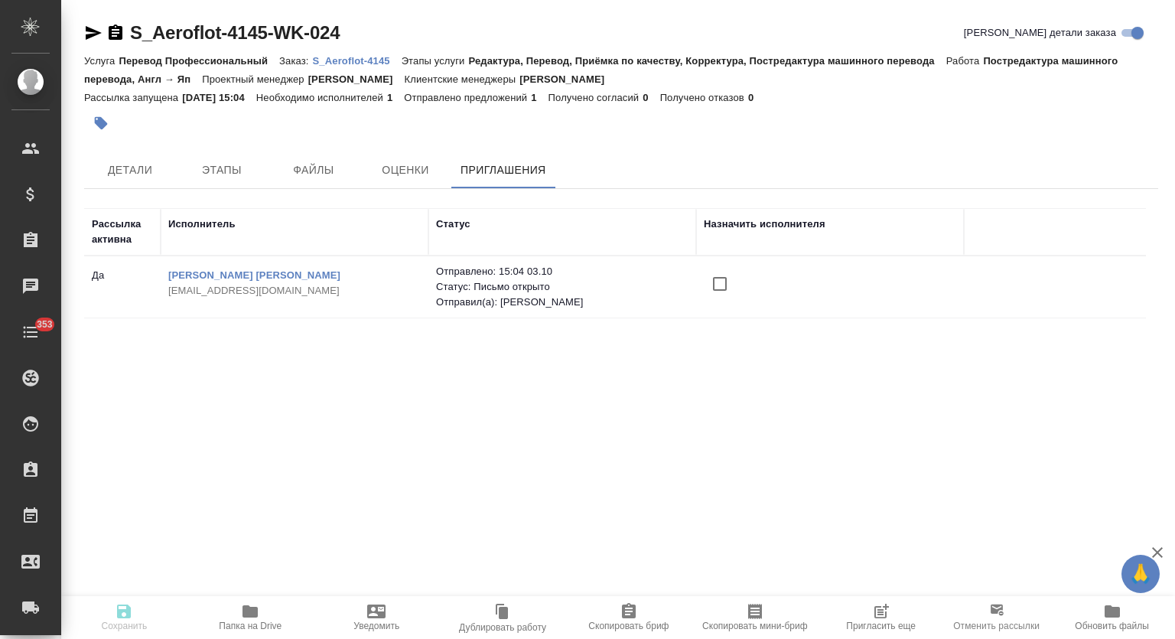
click at [894, 612] on span "Пригласить еще" at bounding box center [881, 616] width 108 height 29
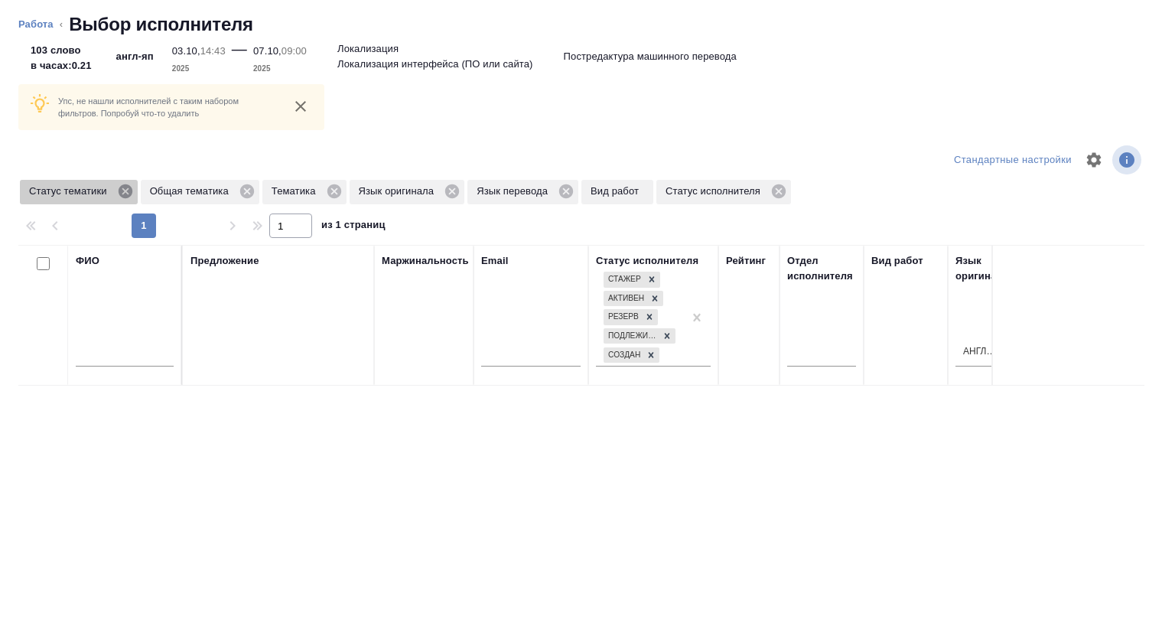
click at [127, 188] on icon at bounding box center [125, 191] width 17 height 17
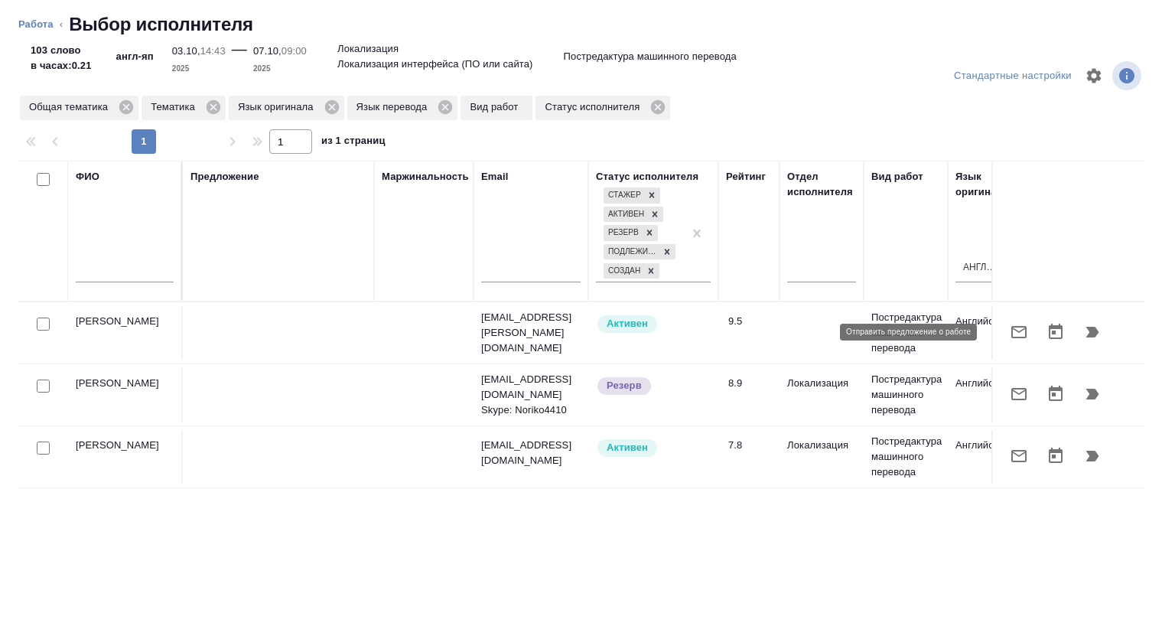
click at [1010, 328] on icon "button" at bounding box center [1019, 332] width 18 height 18
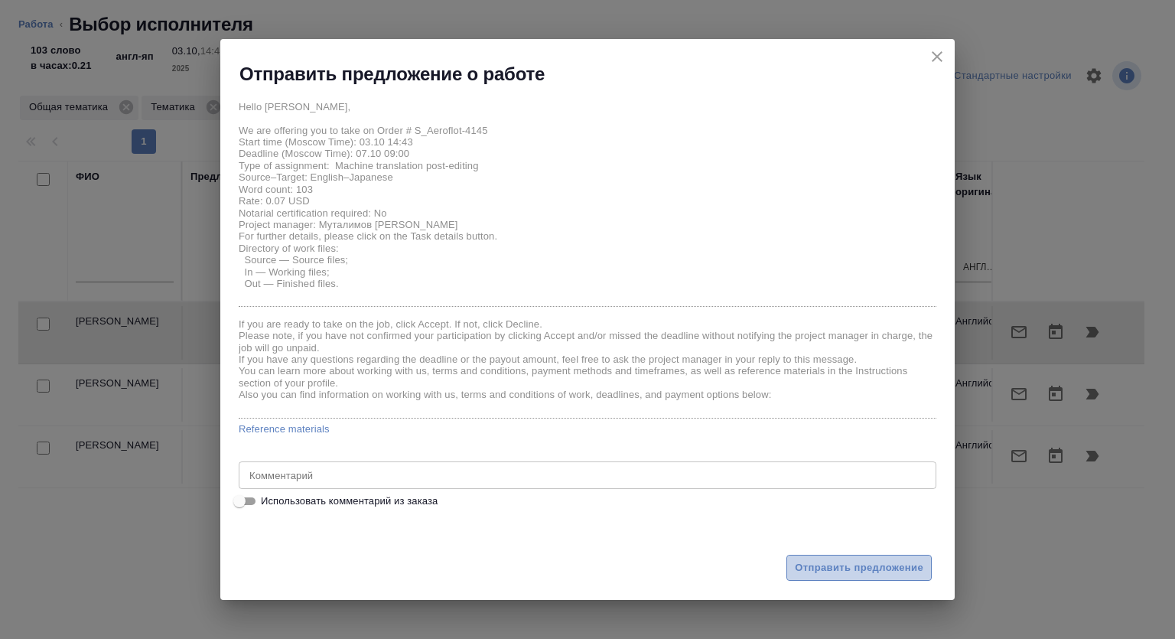
drag, startPoint x: 844, startPoint y: 565, endPoint x: 866, endPoint y: 152, distance: 413.8
click at [842, 563] on span "Отправить предложение" at bounding box center [859, 568] width 129 height 18
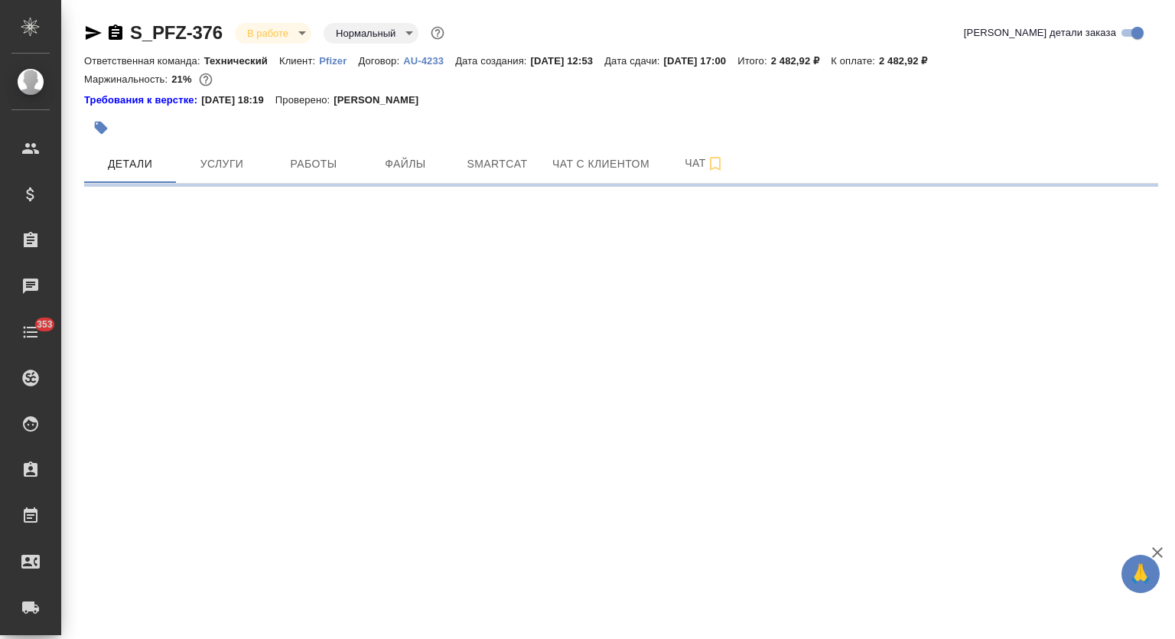
click at [334, 165] on span "Работы" at bounding box center [313, 164] width 73 height 19
select select "RU"
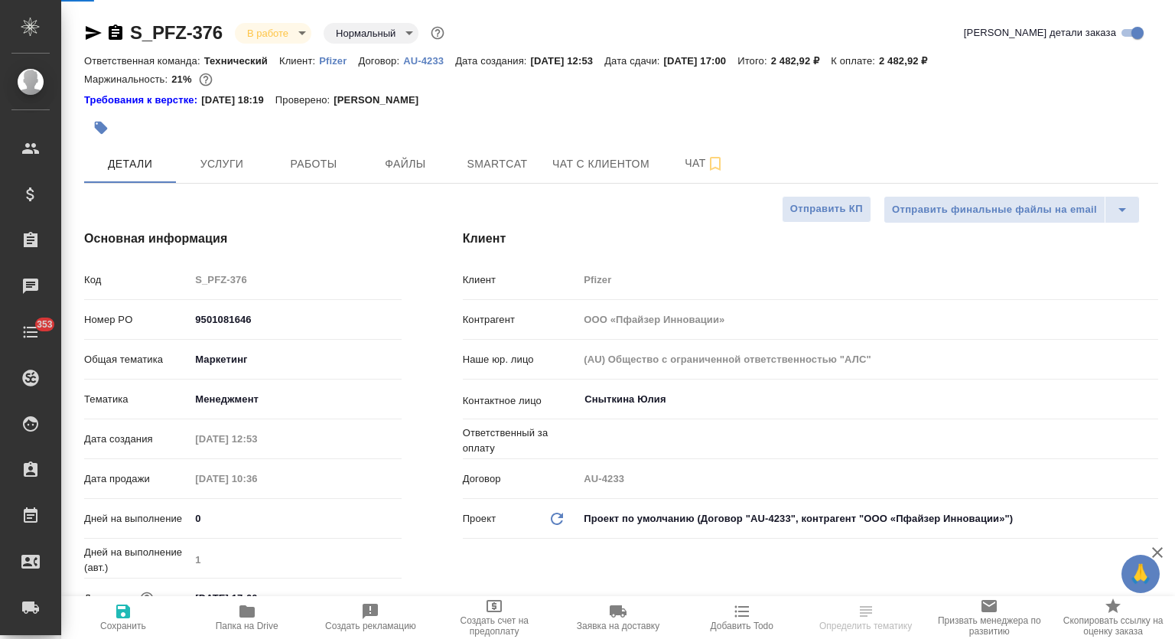
type textarea "x"
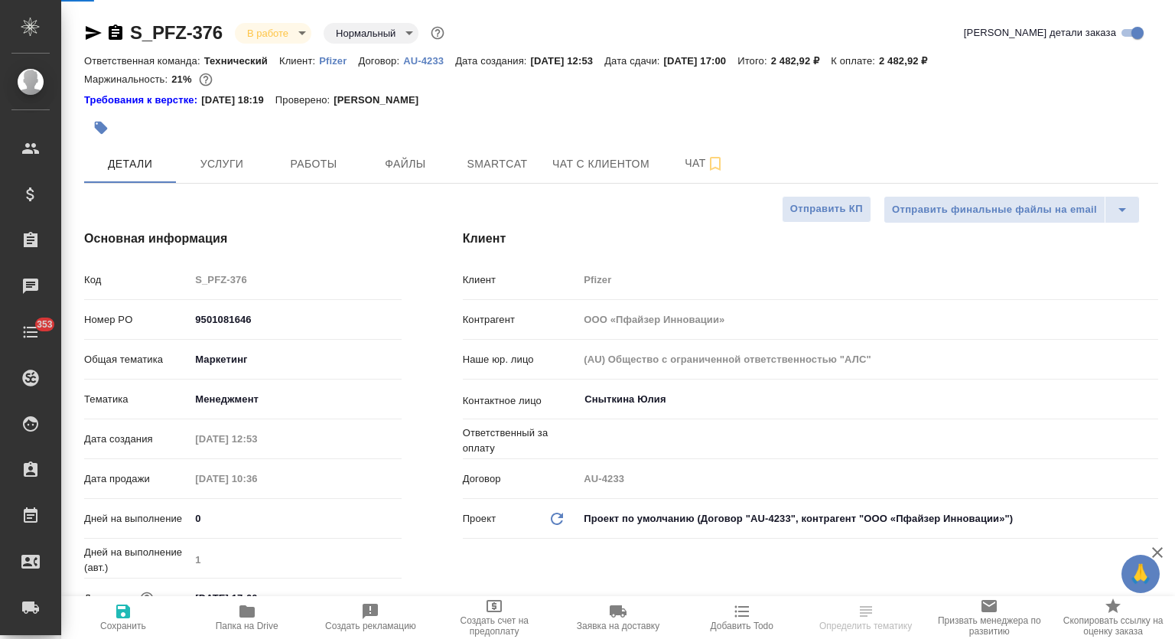
type textarea "x"
